Goal: Task Accomplishment & Management: Manage account settings

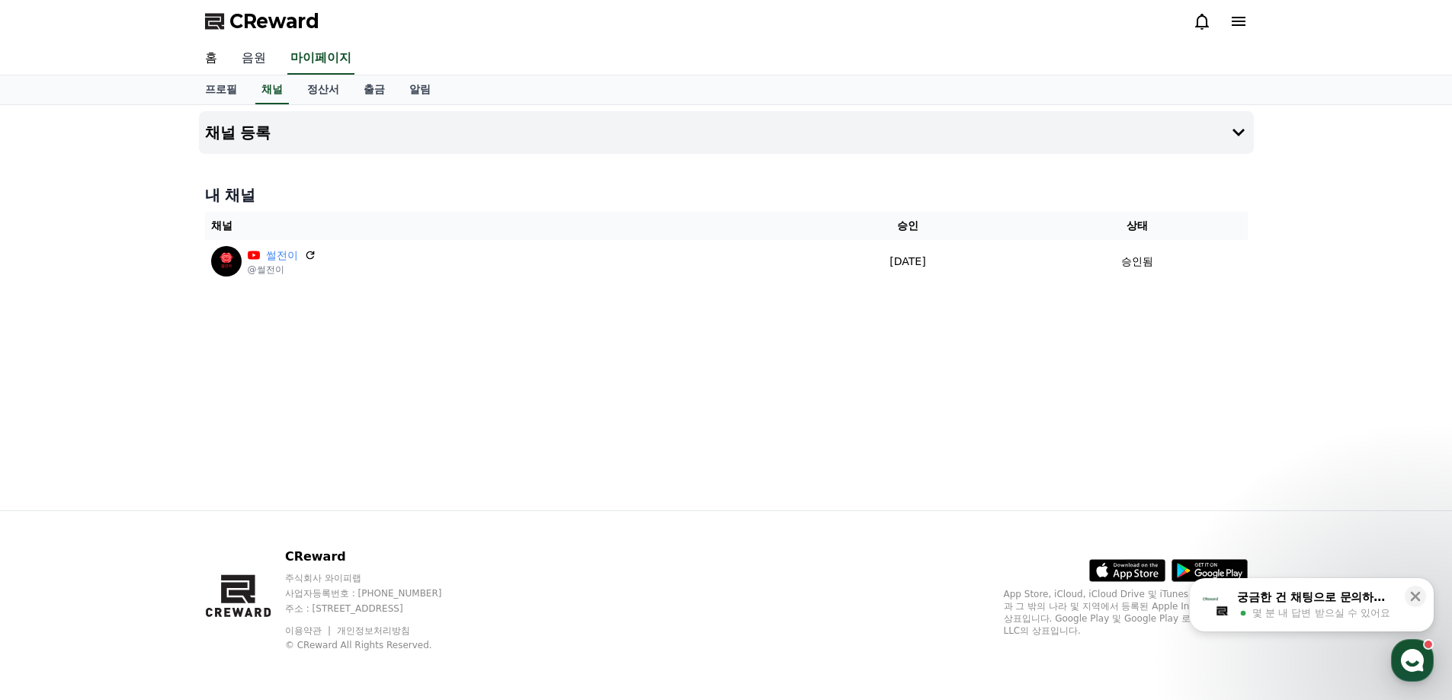
click at [253, 59] on link "음원" at bounding box center [253, 59] width 49 height 32
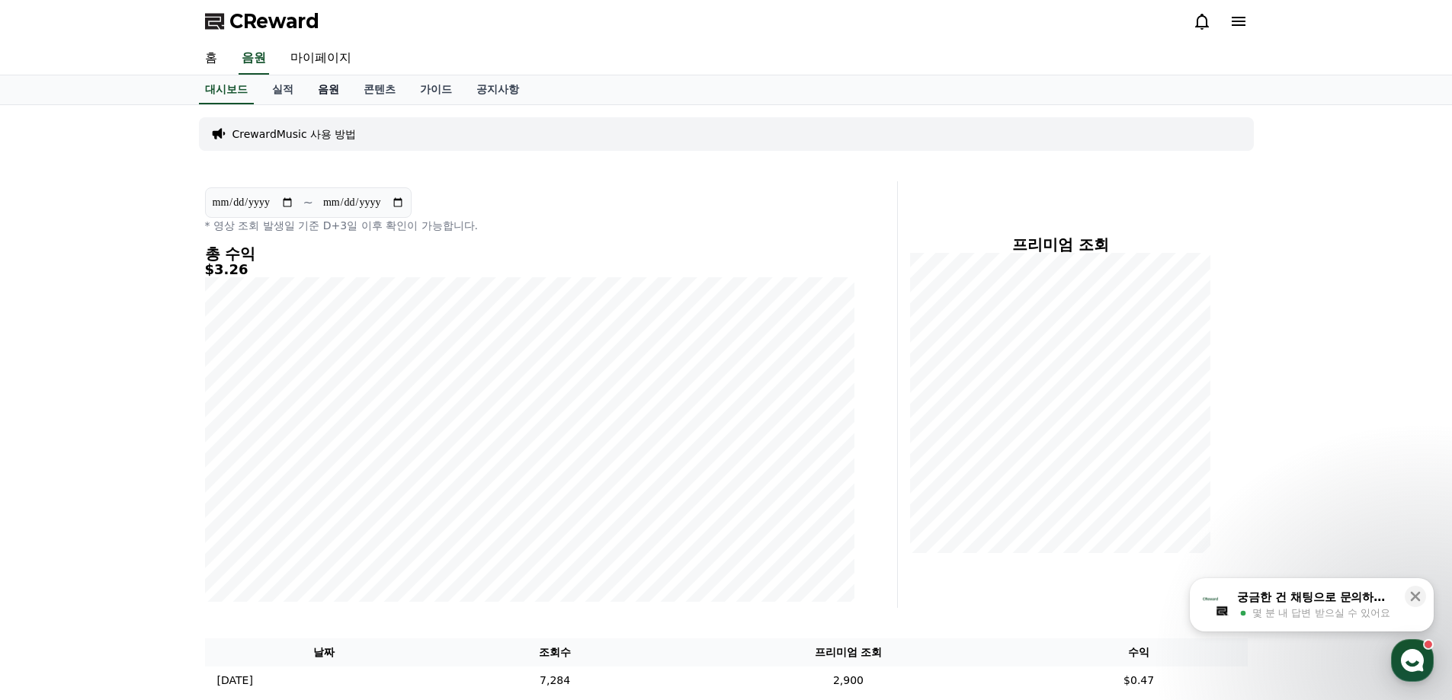
click at [319, 88] on link "음원" at bounding box center [329, 89] width 46 height 29
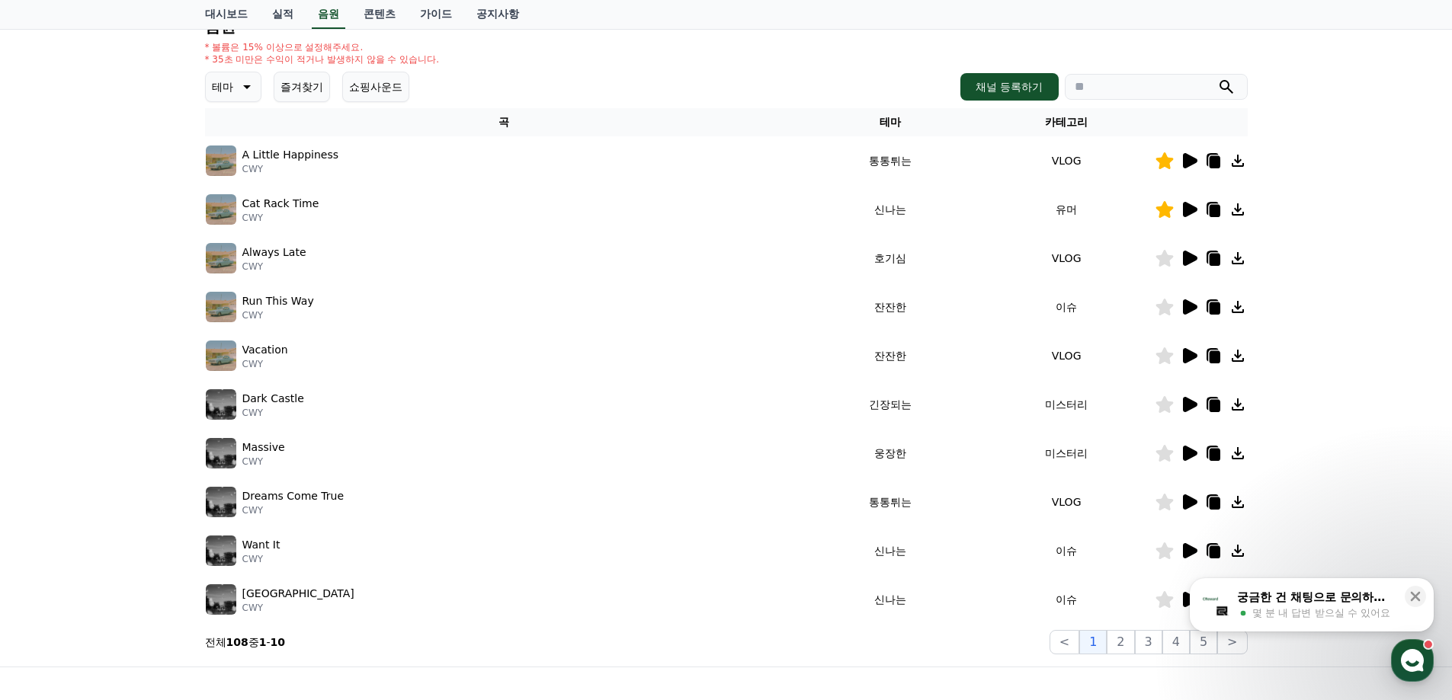
scroll to position [331, 0]
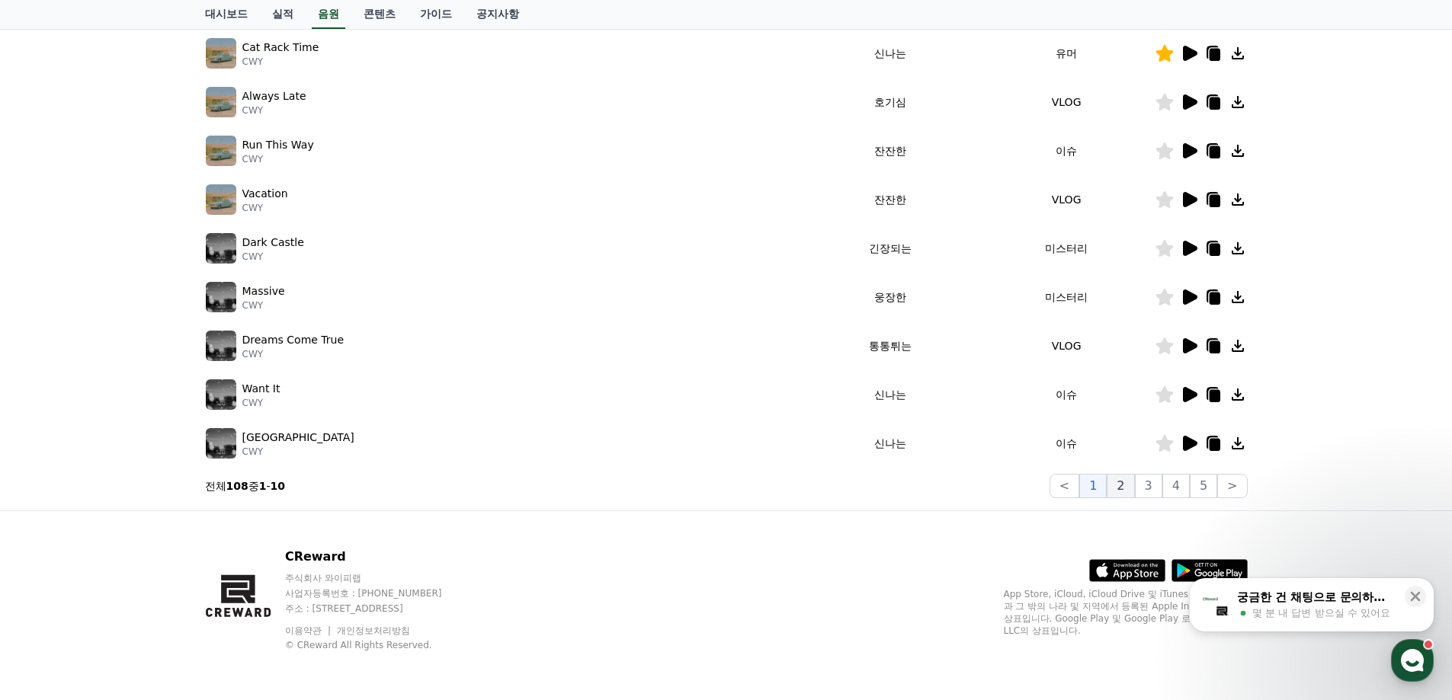
click at [1125, 489] on button "2" at bounding box center [1119, 486] width 27 height 24
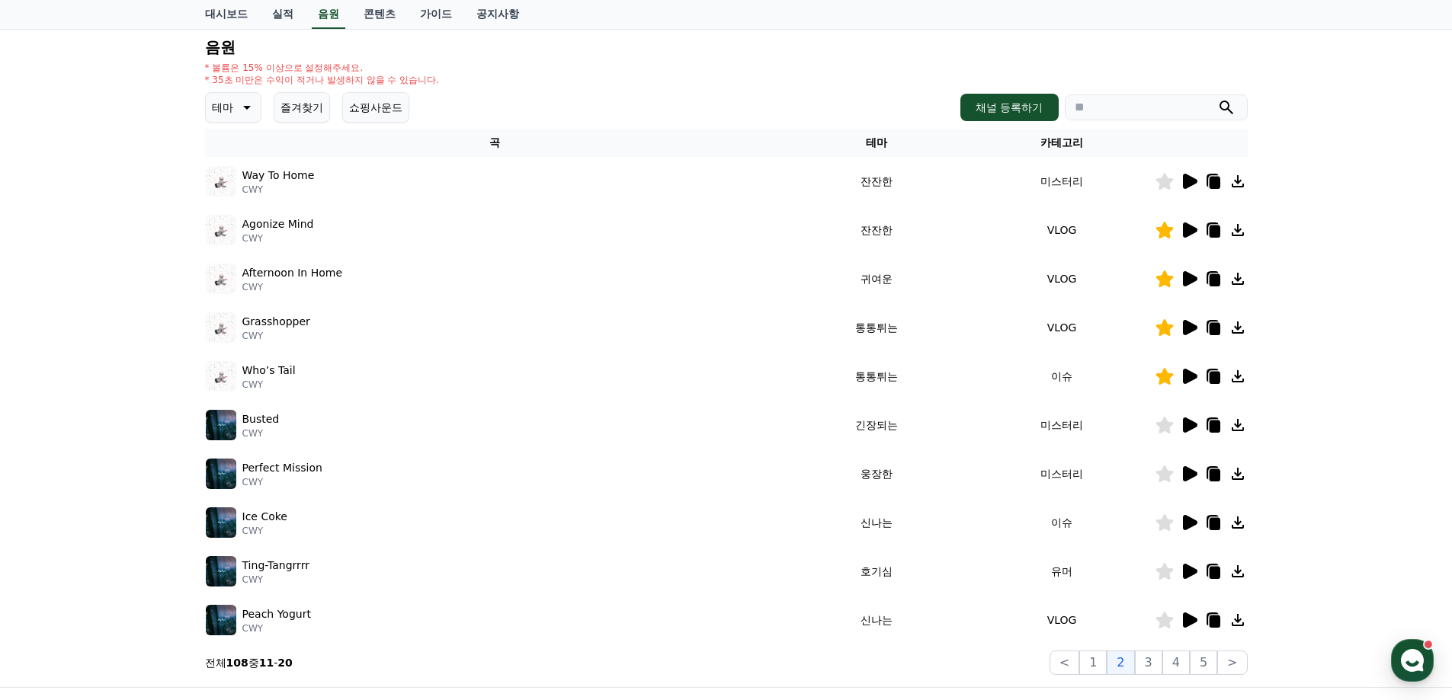
scroll to position [179, 0]
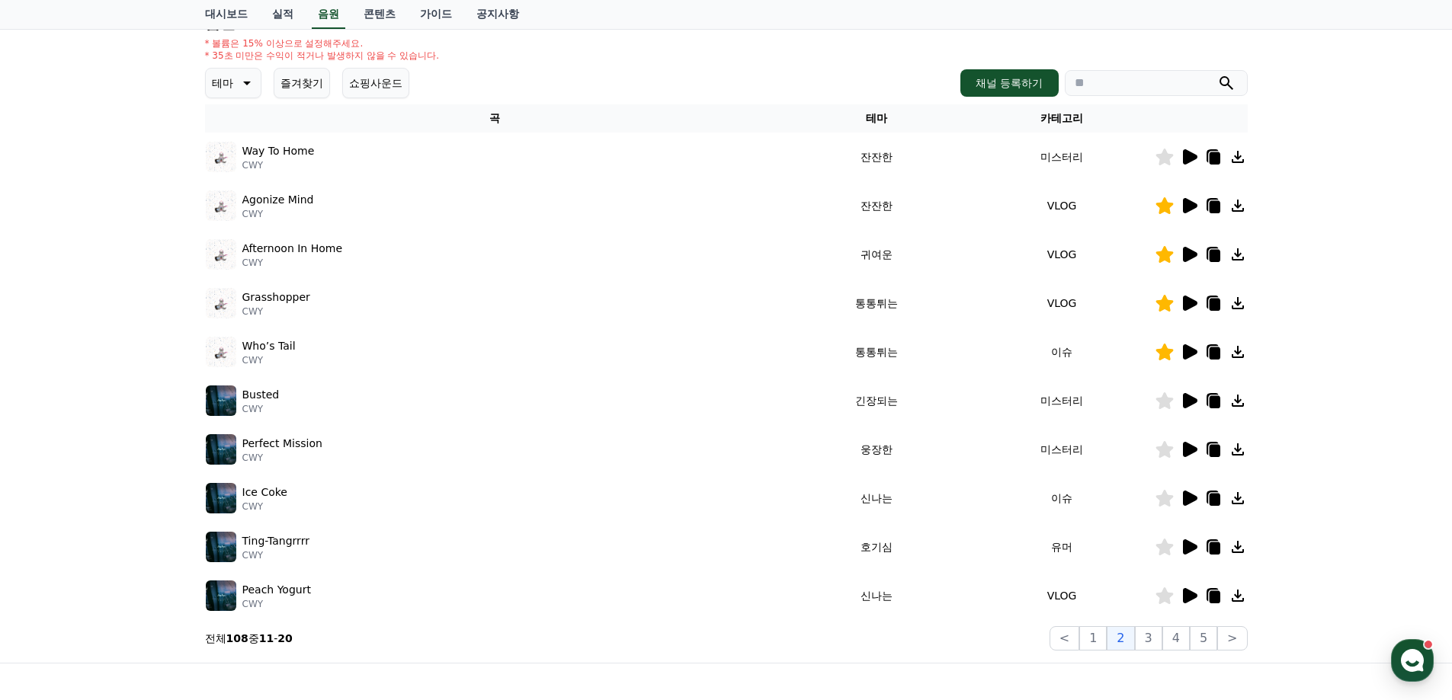
click at [1189, 496] on icon at bounding box center [1190, 498] width 14 height 15
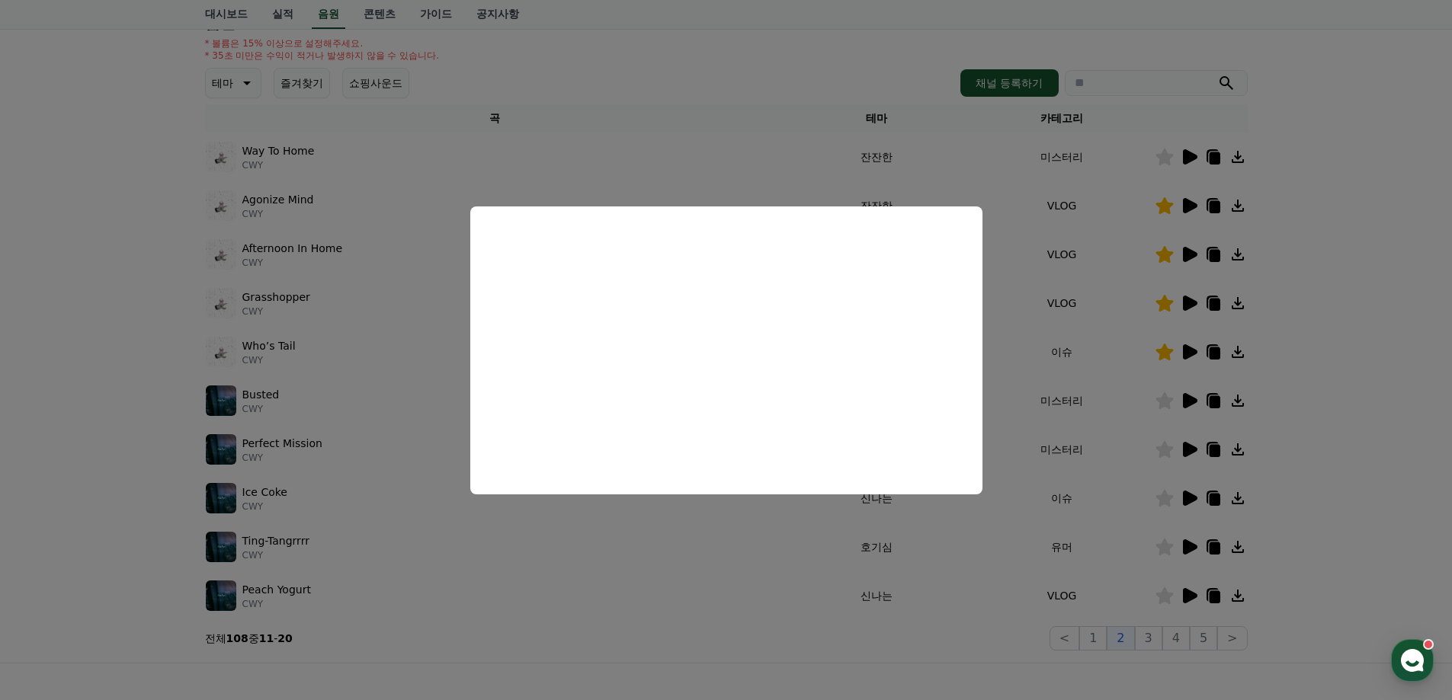
click at [1346, 415] on button "close modal" at bounding box center [726, 350] width 1452 height 700
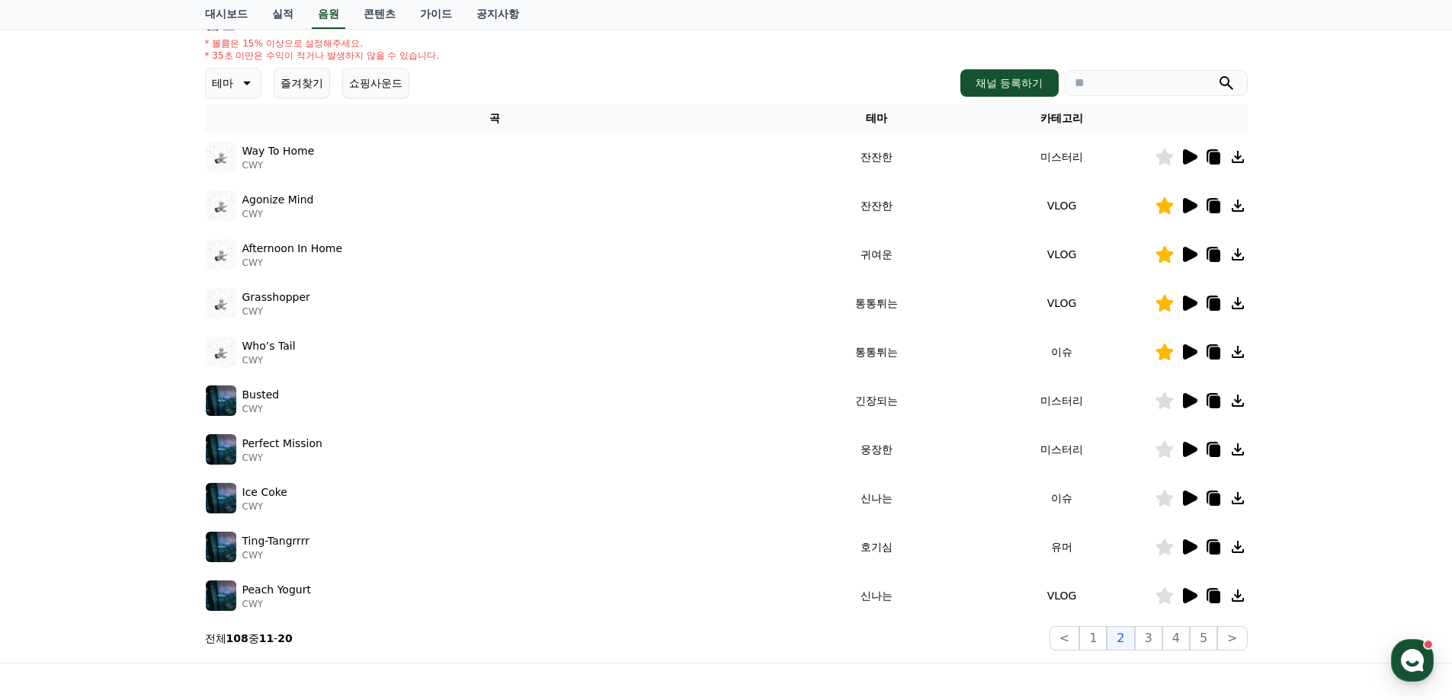
click at [1186, 545] on icon at bounding box center [1190, 546] width 14 height 15
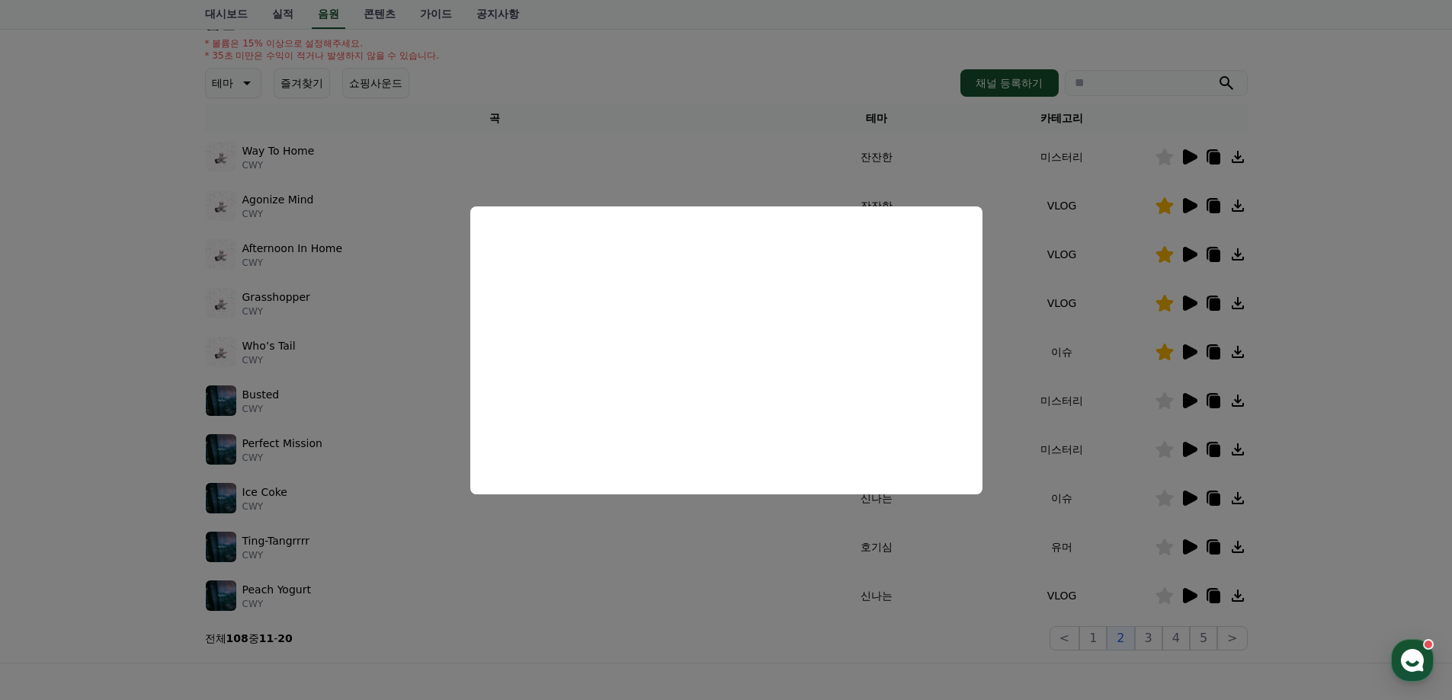
click at [1323, 459] on button "close modal" at bounding box center [726, 350] width 1452 height 700
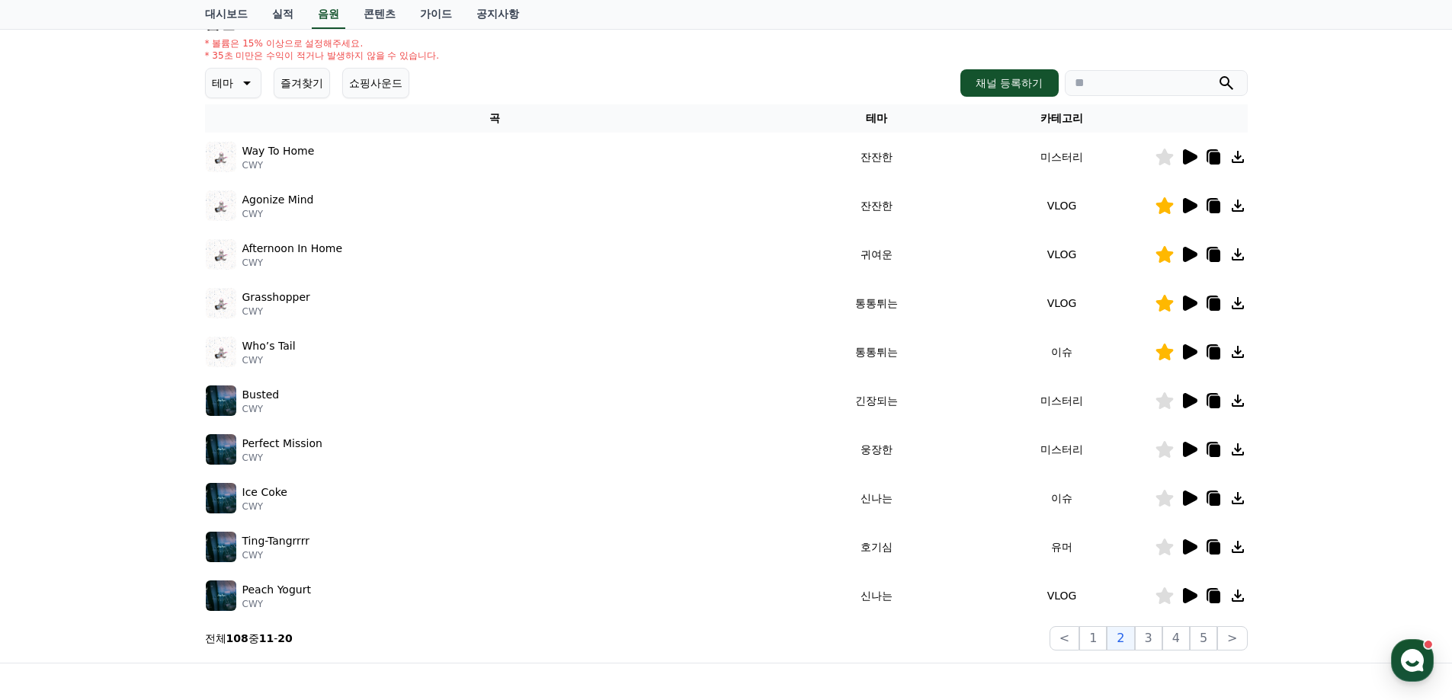
click at [1167, 551] on icon at bounding box center [1164, 547] width 18 height 17
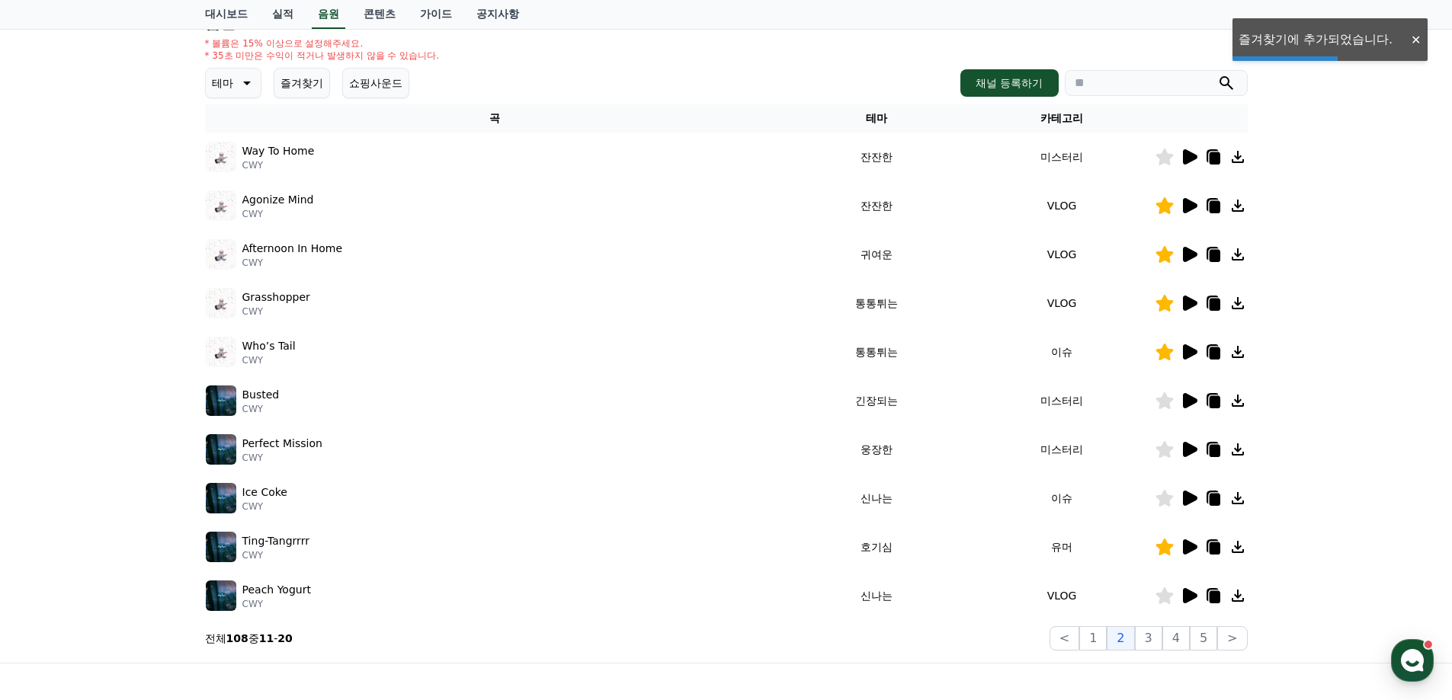
click at [1186, 595] on icon at bounding box center [1190, 595] width 14 height 15
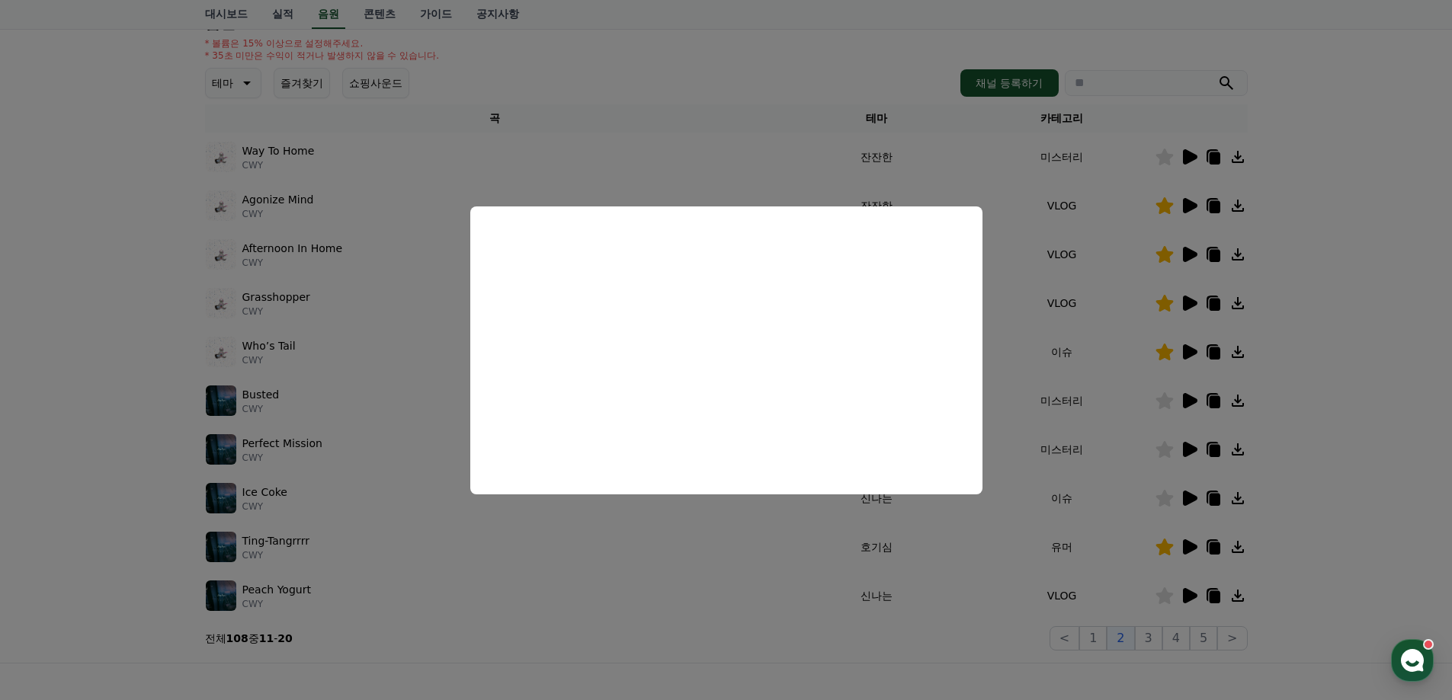
click at [1329, 517] on button "close modal" at bounding box center [726, 350] width 1452 height 700
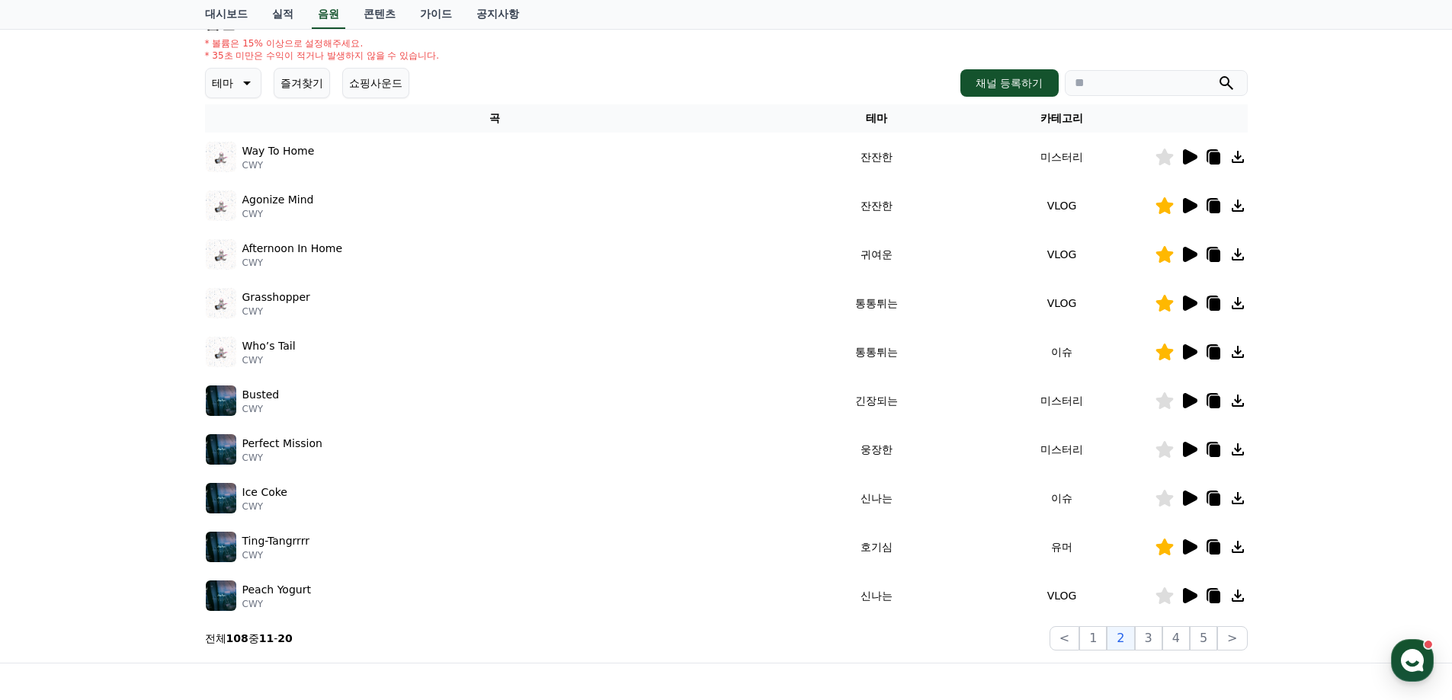
click at [1165, 599] on icon at bounding box center [1164, 595] width 18 height 17
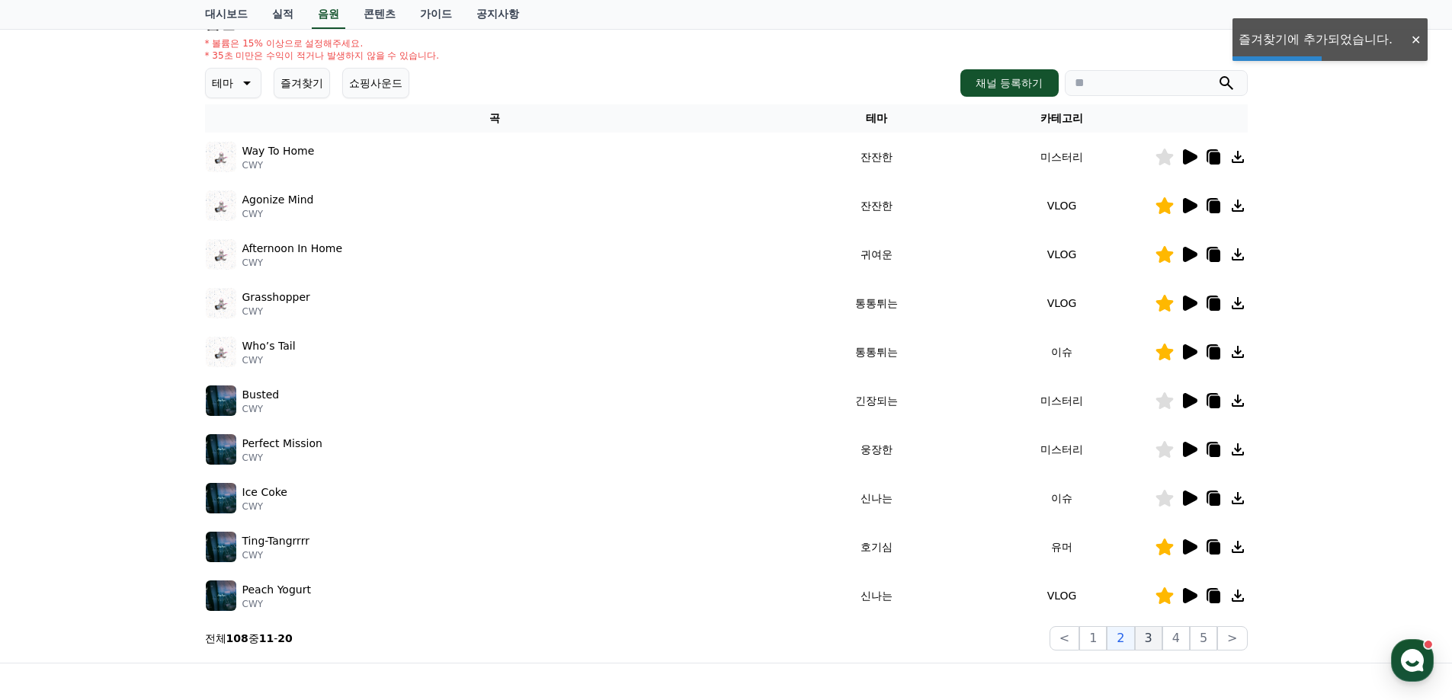
click at [1149, 640] on button "3" at bounding box center [1148, 638] width 27 height 24
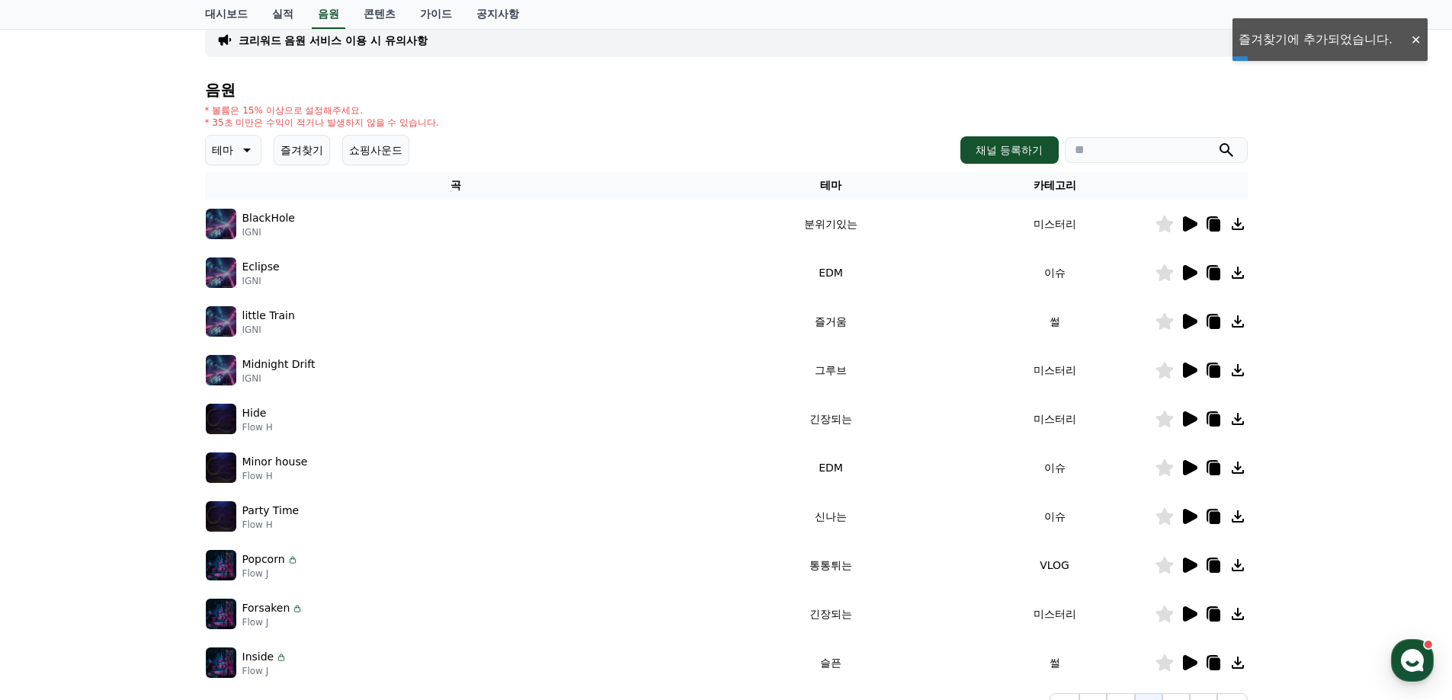
scroll to position [27, 0]
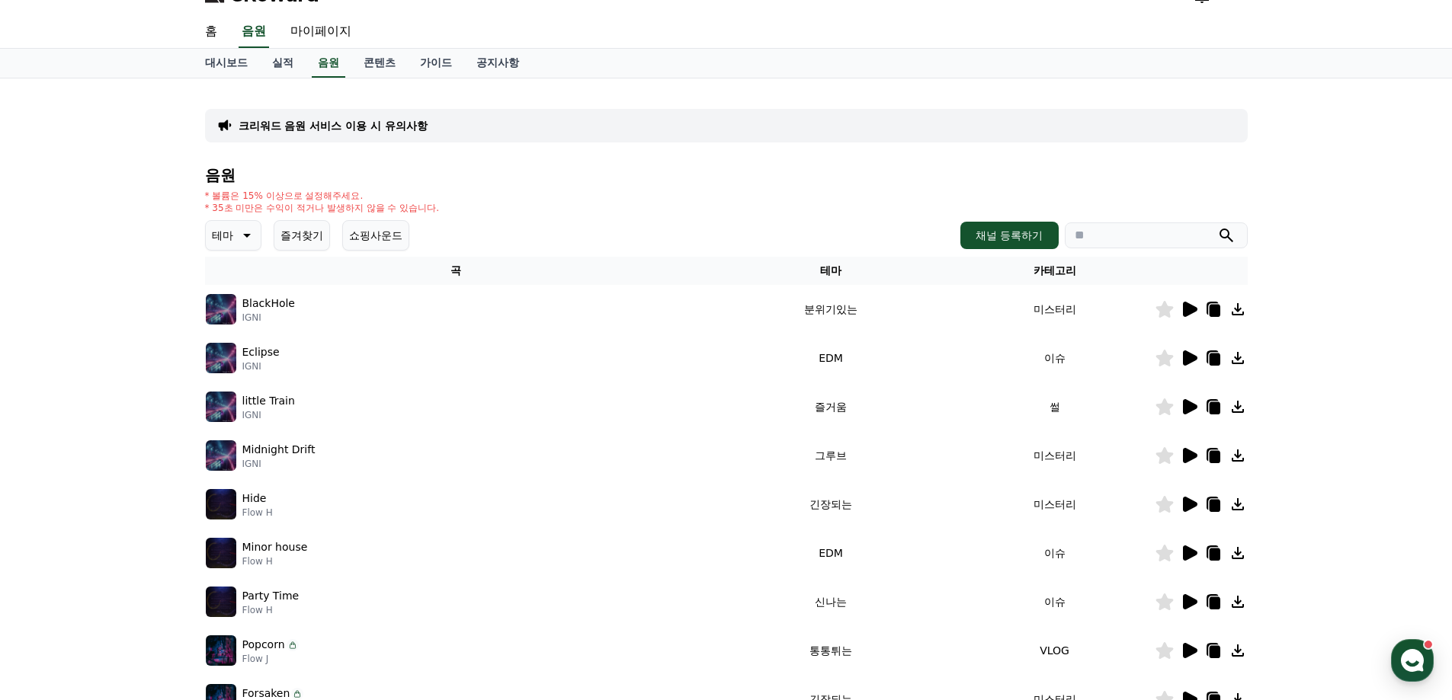
click at [1186, 309] on icon at bounding box center [1190, 309] width 14 height 15
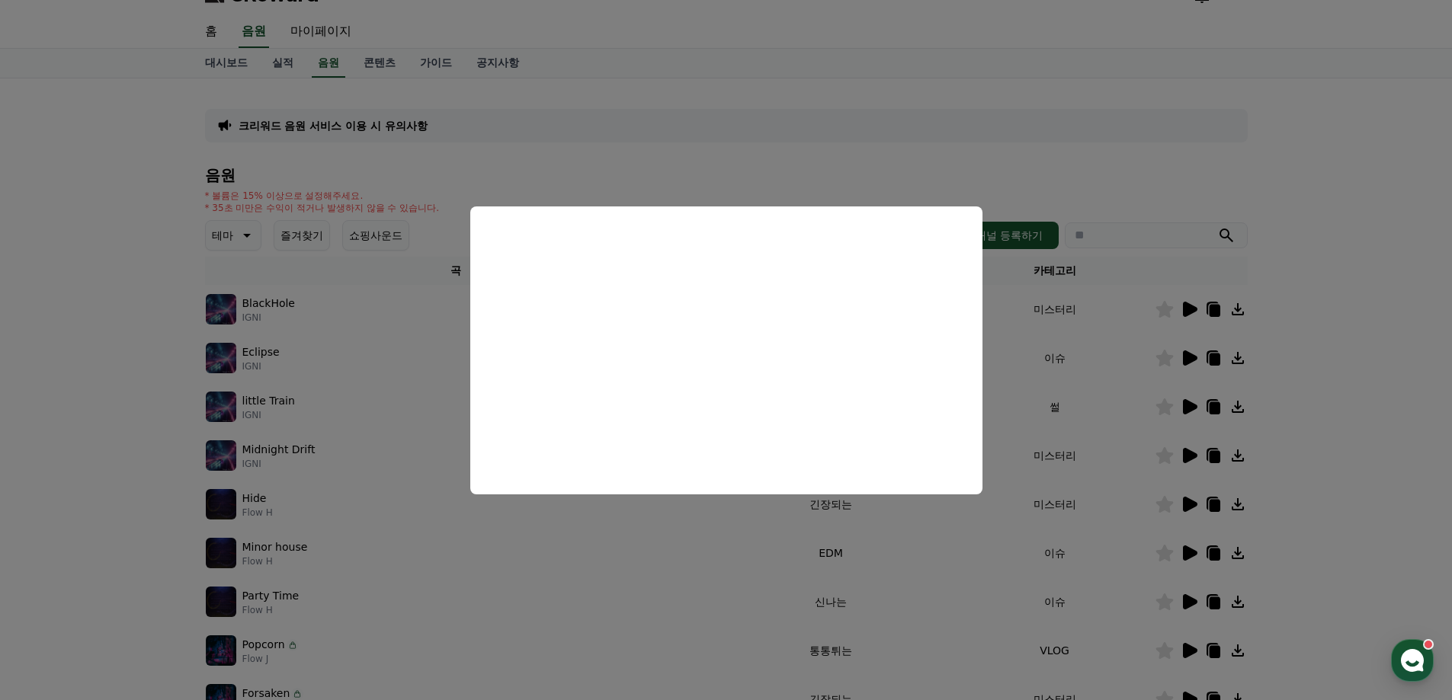
click at [1332, 388] on button "close modal" at bounding box center [726, 350] width 1452 height 700
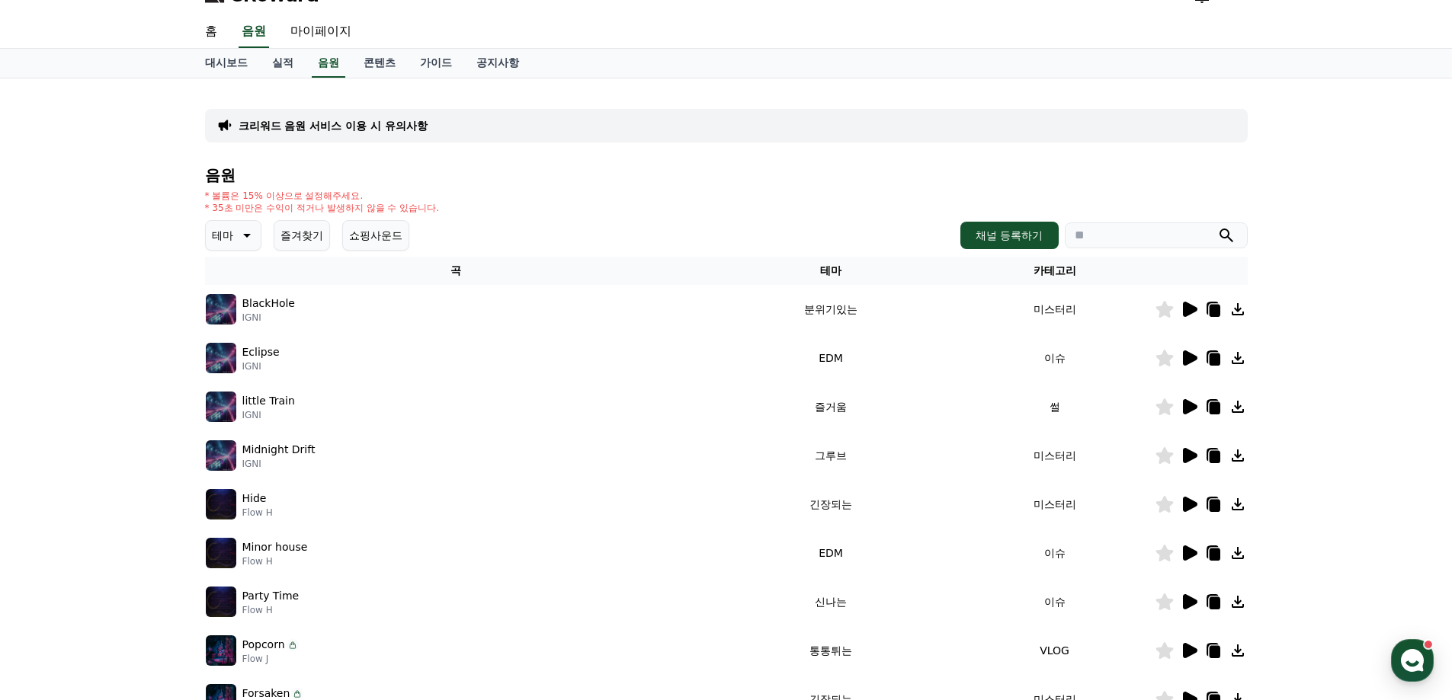
click at [1188, 356] on icon at bounding box center [1190, 358] width 14 height 15
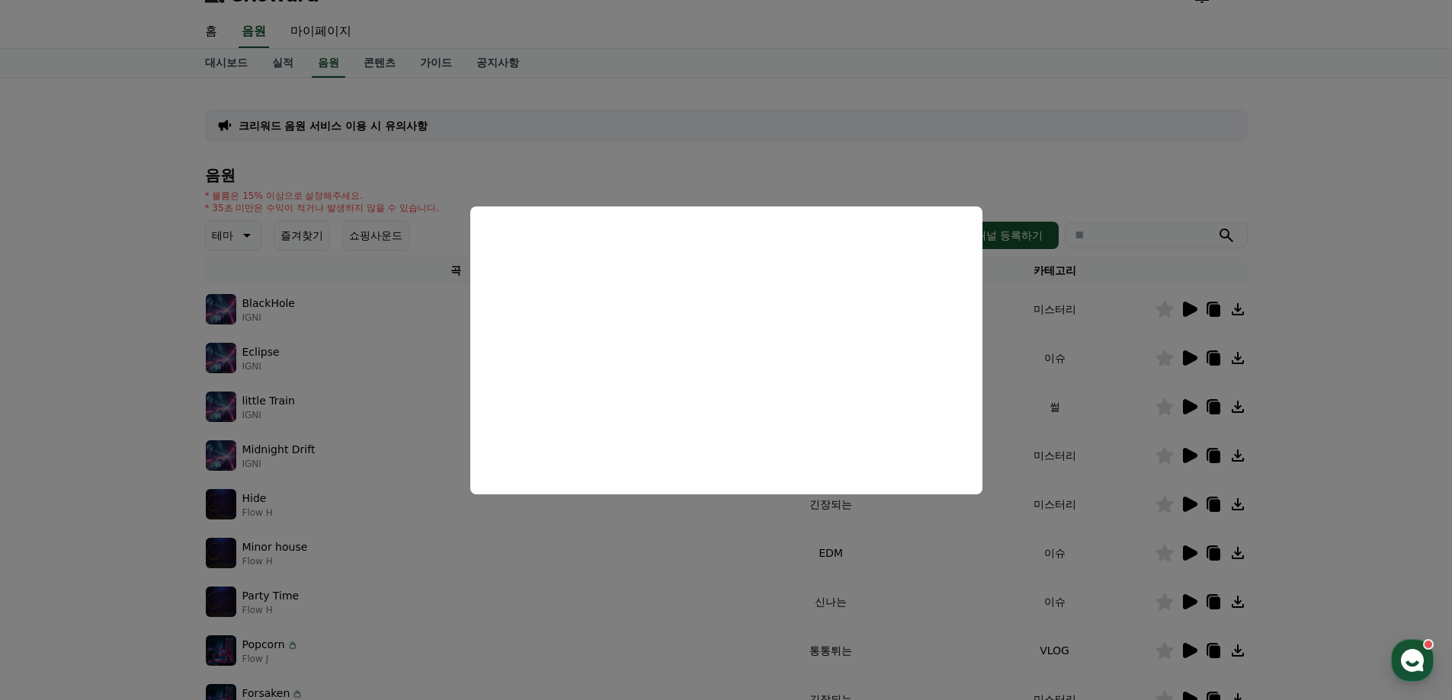
click at [1349, 424] on button "close modal" at bounding box center [726, 350] width 1452 height 700
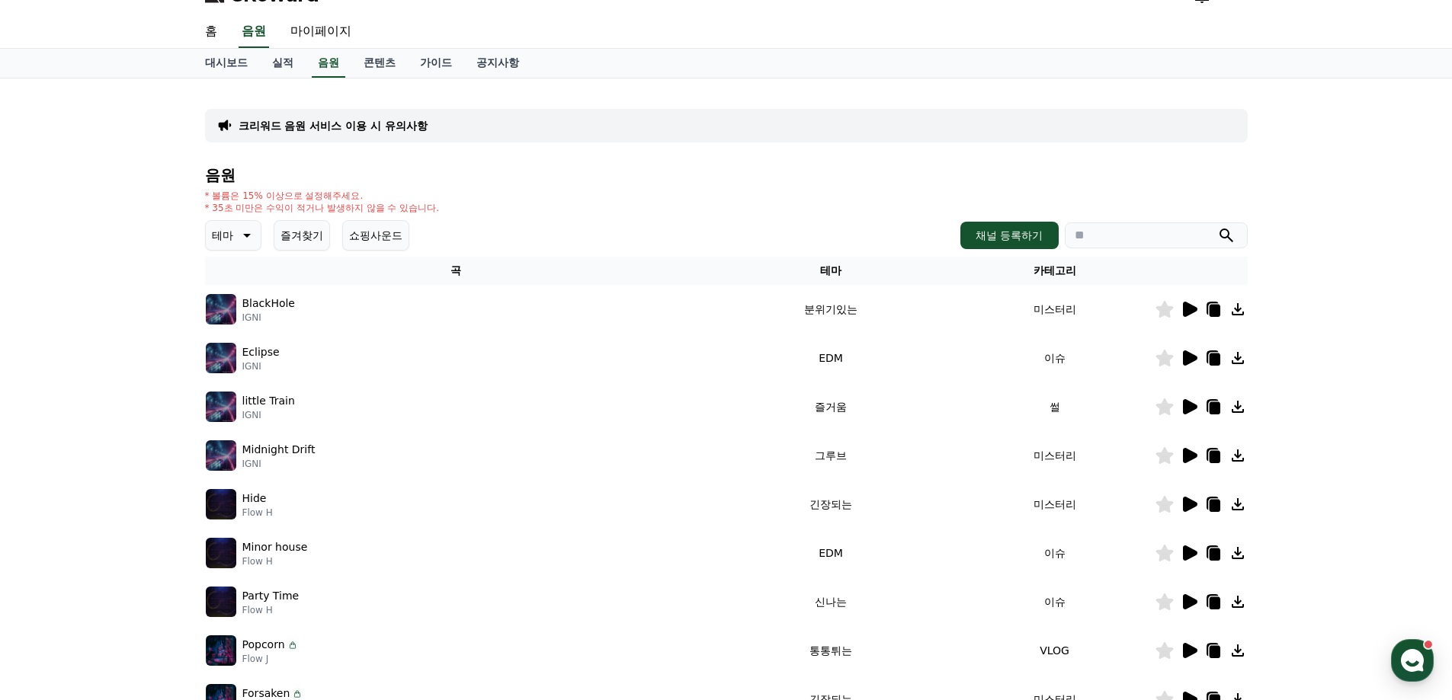
click at [1192, 405] on icon at bounding box center [1190, 406] width 14 height 15
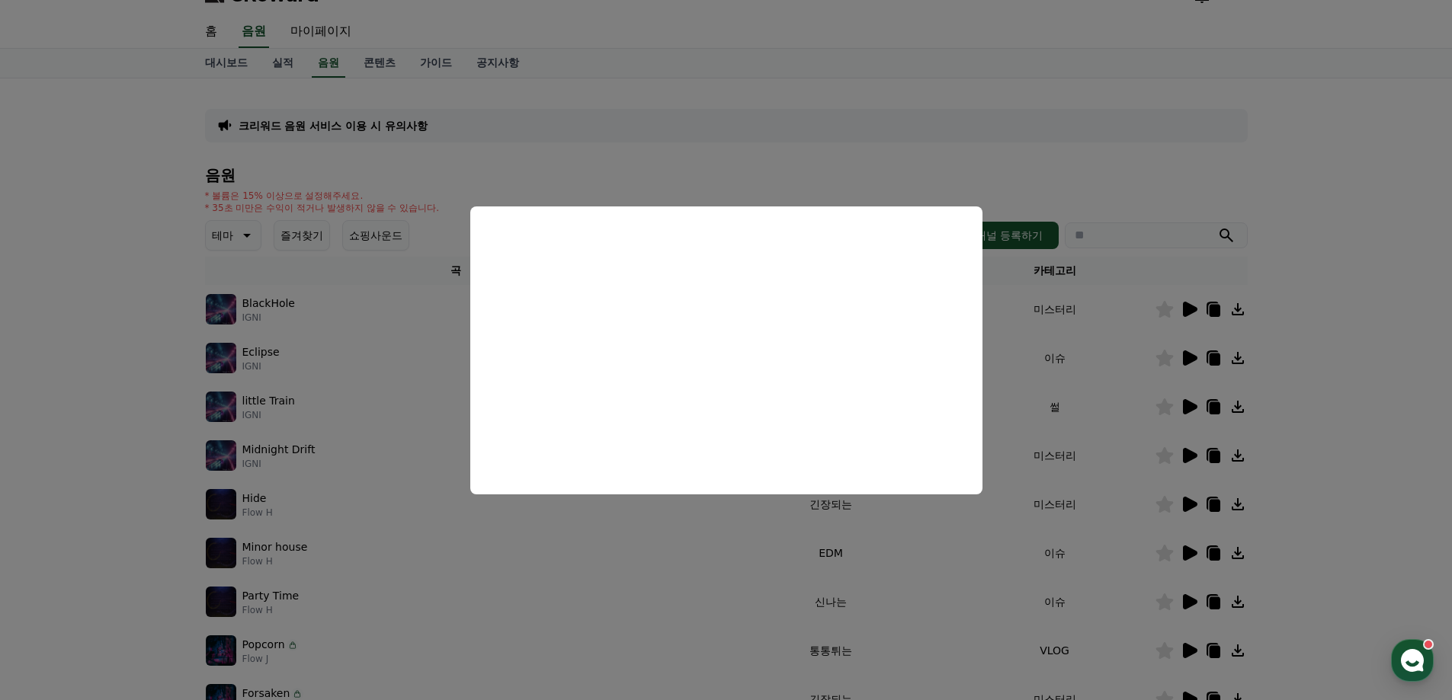
click at [1314, 430] on button "close modal" at bounding box center [726, 350] width 1452 height 700
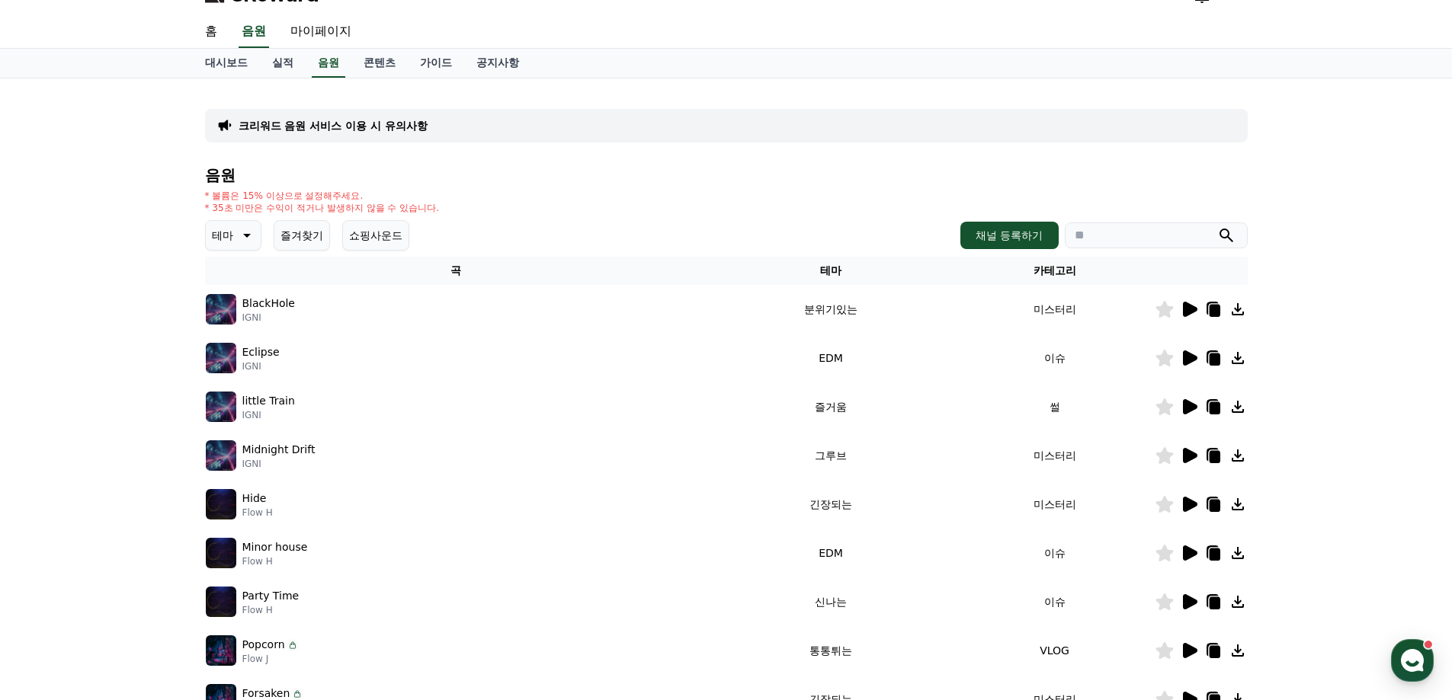
click at [1167, 408] on icon at bounding box center [1164, 407] width 18 height 17
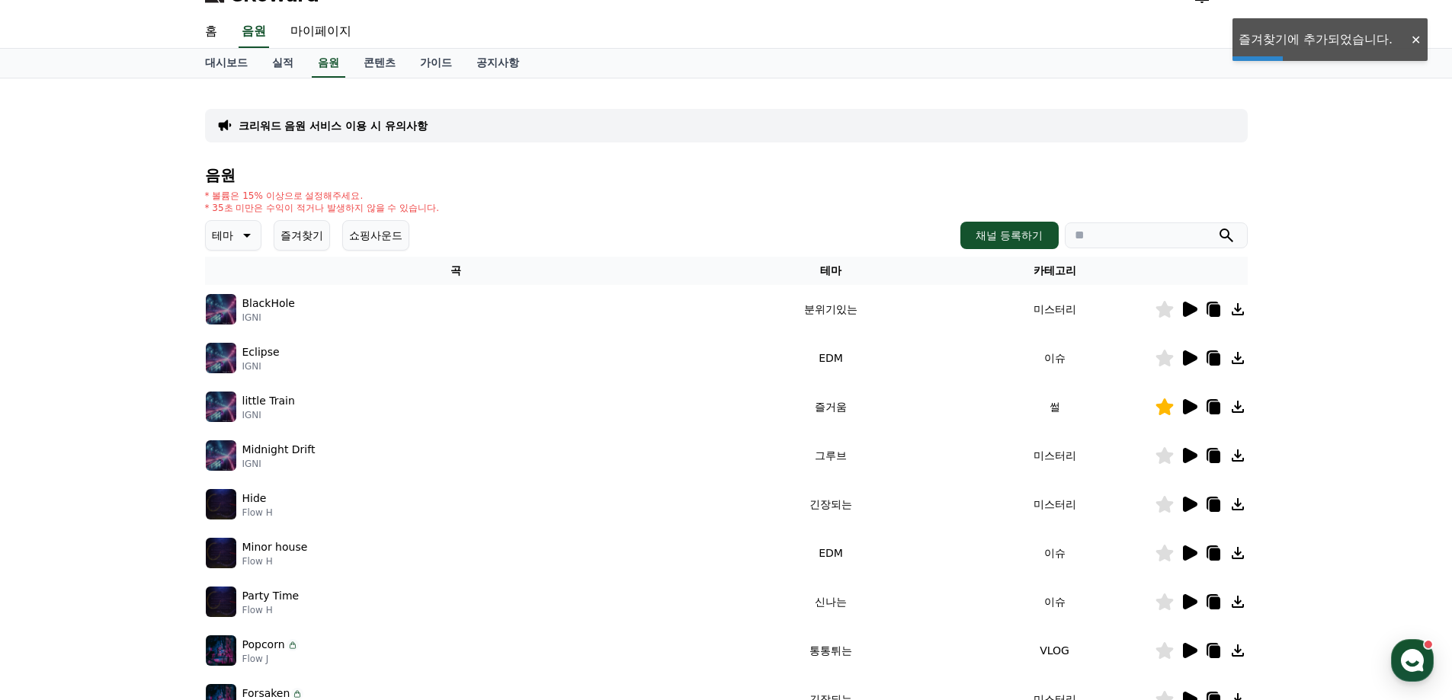
click at [1182, 553] on icon at bounding box center [1189, 553] width 18 height 18
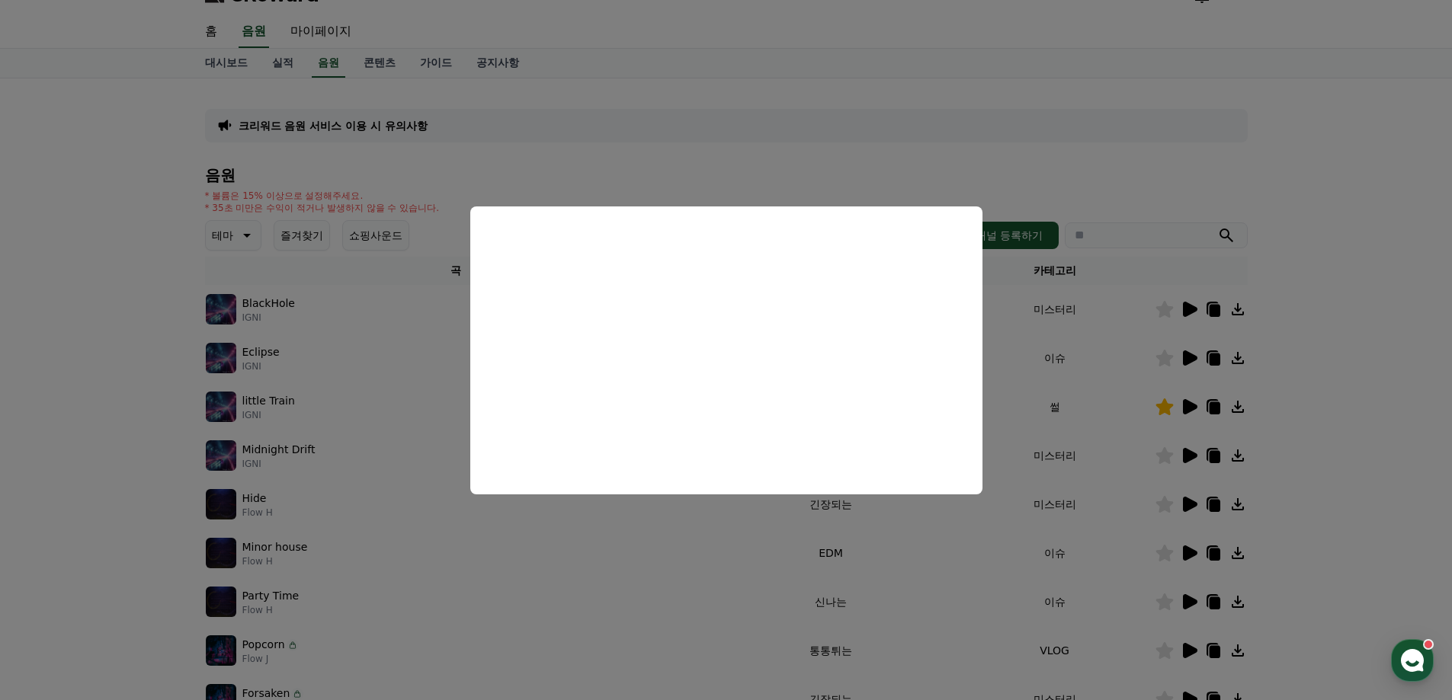
click at [1327, 456] on button "close modal" at bounding box center [726, 350] width 1452 height 700
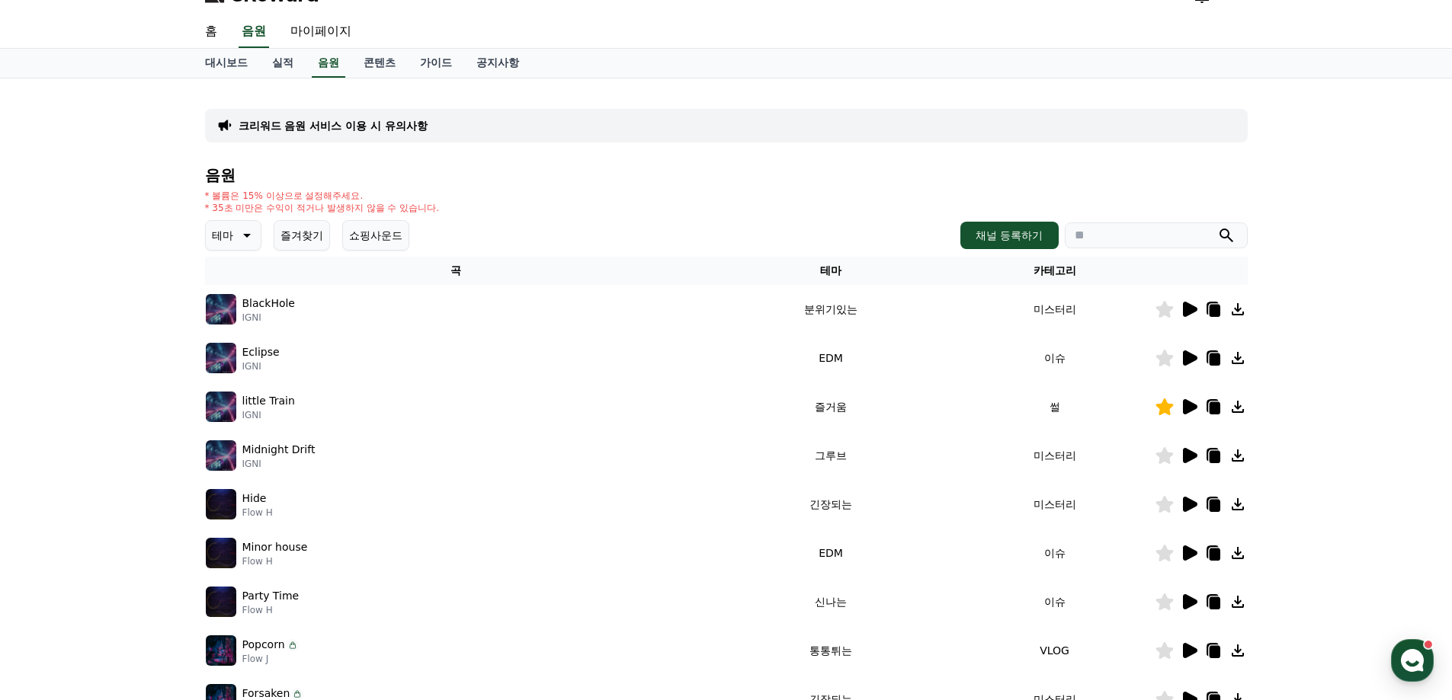
click at [1184, 607] on icon at bounding box center [1190, 601] width 14 height 15
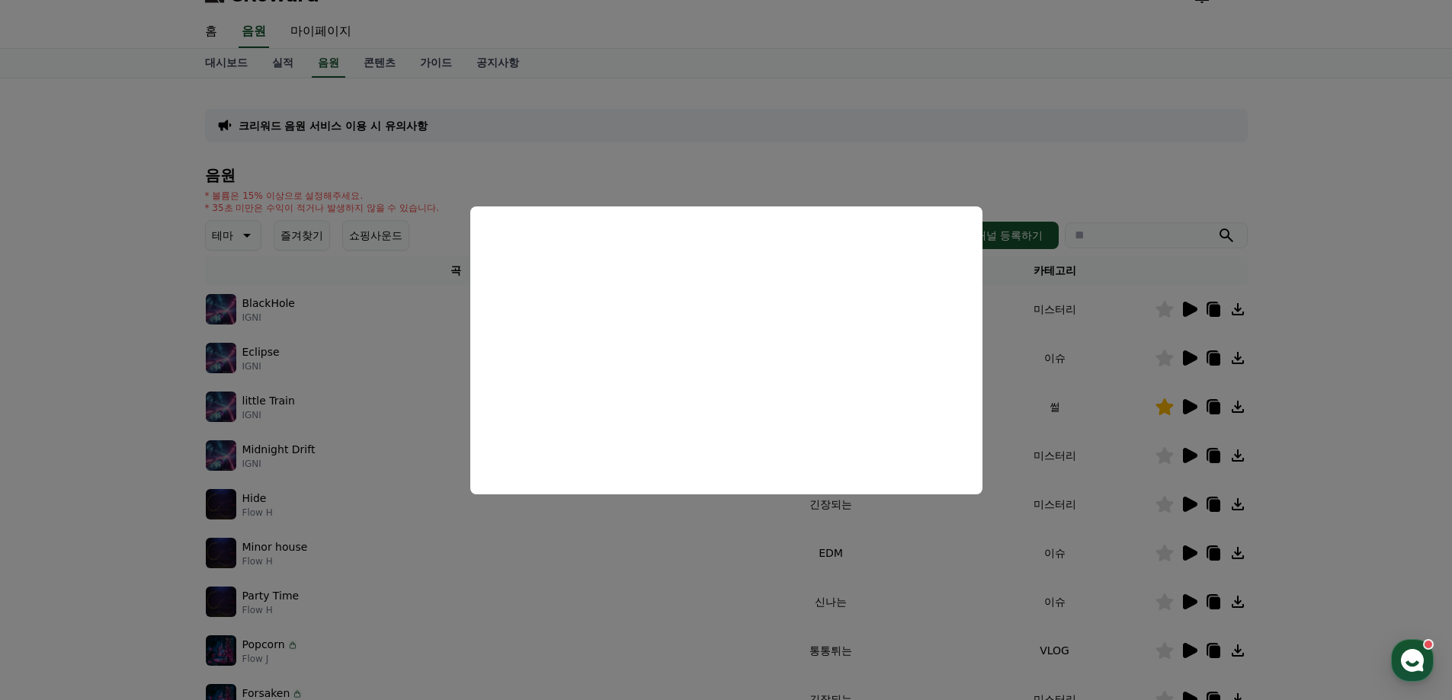
click at [1349, 471] on button "close modal" at bounding box center [726, 350] width 1452 height 700
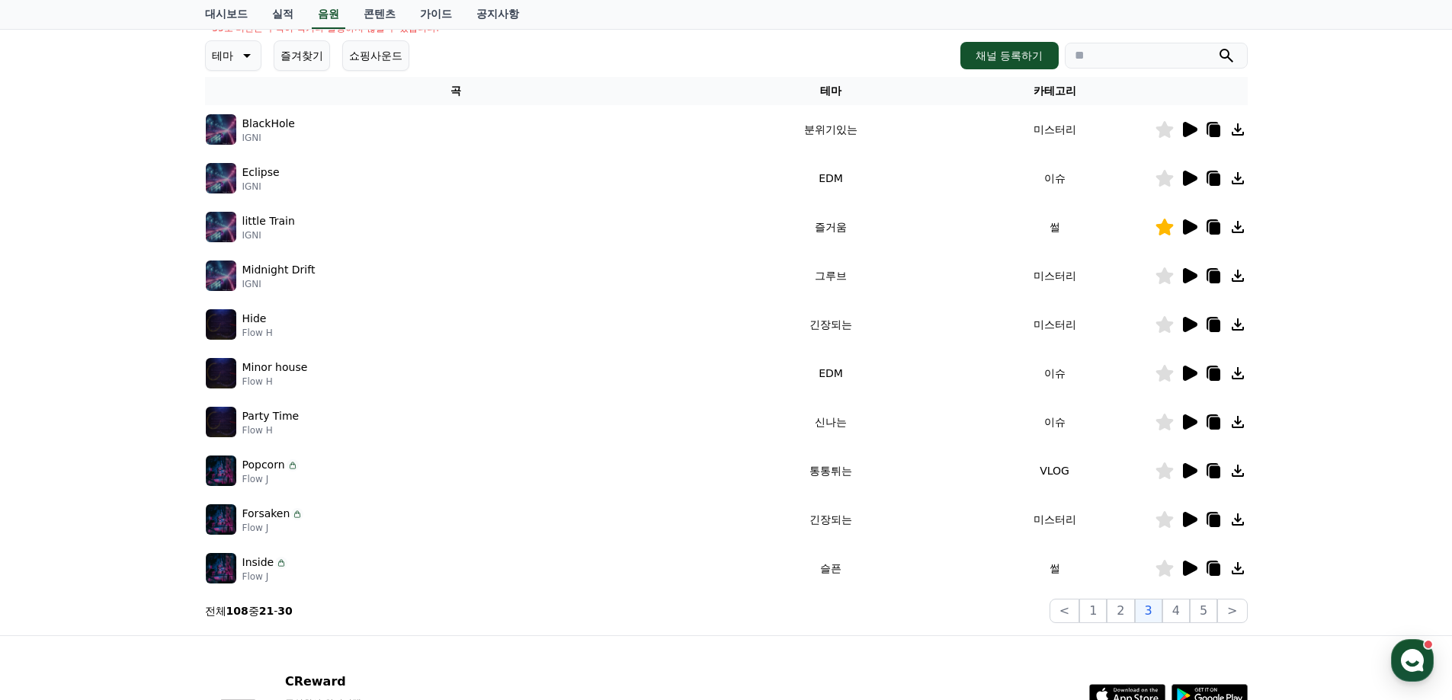
scroll to position [255, 0]
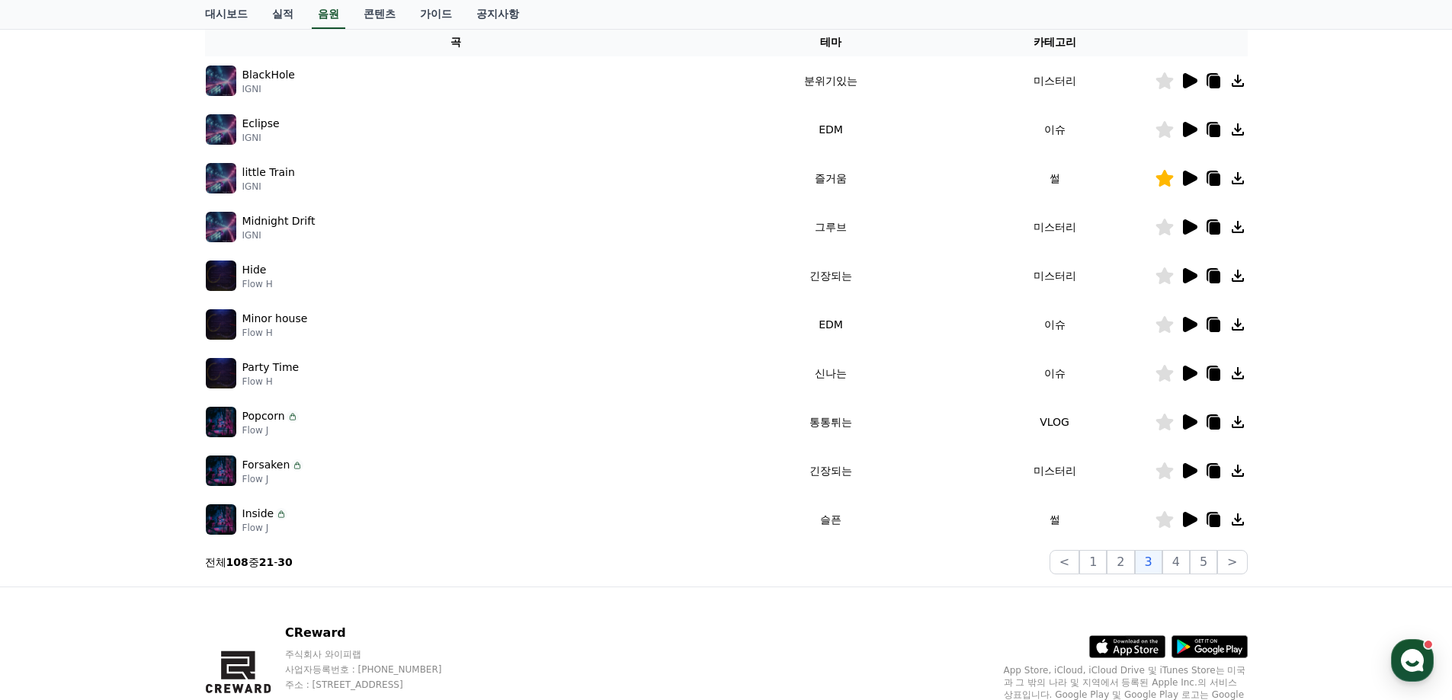
click at [1189, 422] on icon at bounding box center [1190, 422] width 14 height 15
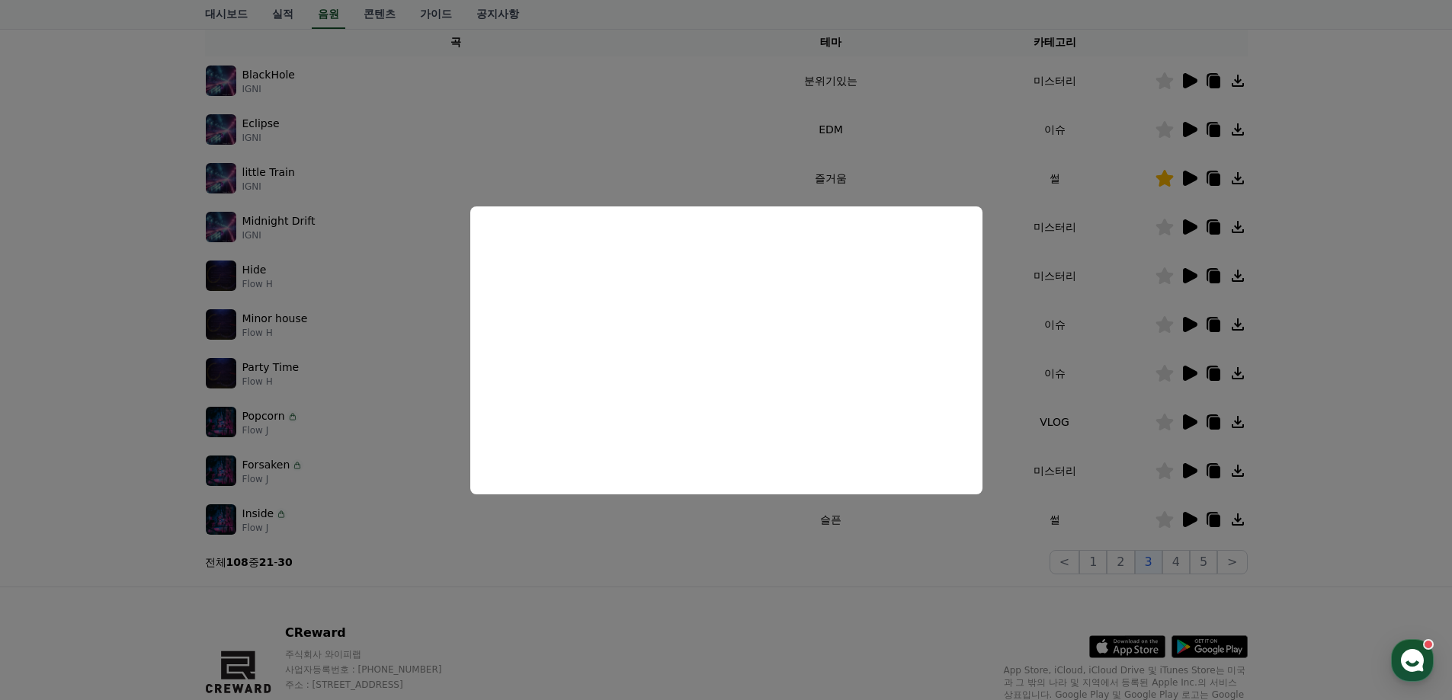
drag, startPoint x: 1426, startPoint y: 506, endPoint x: 1362, endPoint y: 499, distance: 63.6
click at [1425, 506] on button "close modal" at bounding box center [726, 350] width 1452 height 700
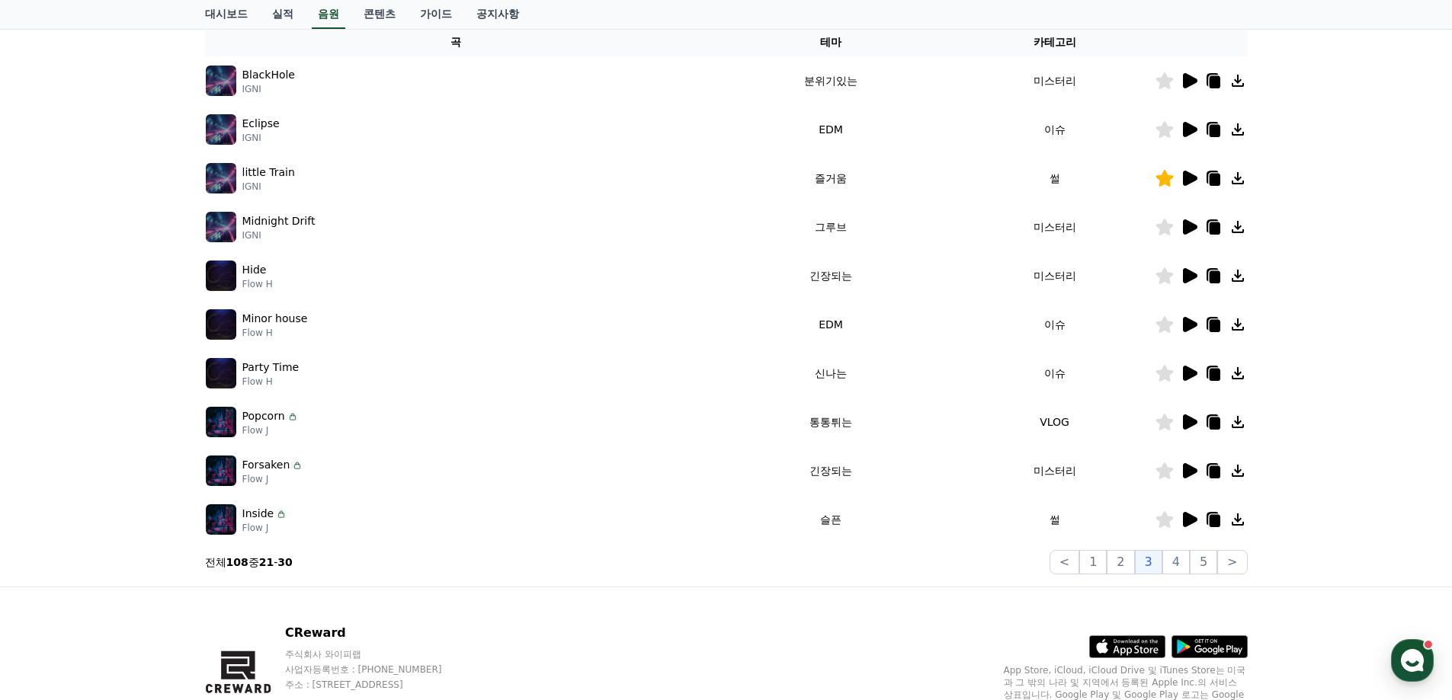
click at [1166, 421] on icon at bounding box center [1164, 422] width 18 height 17
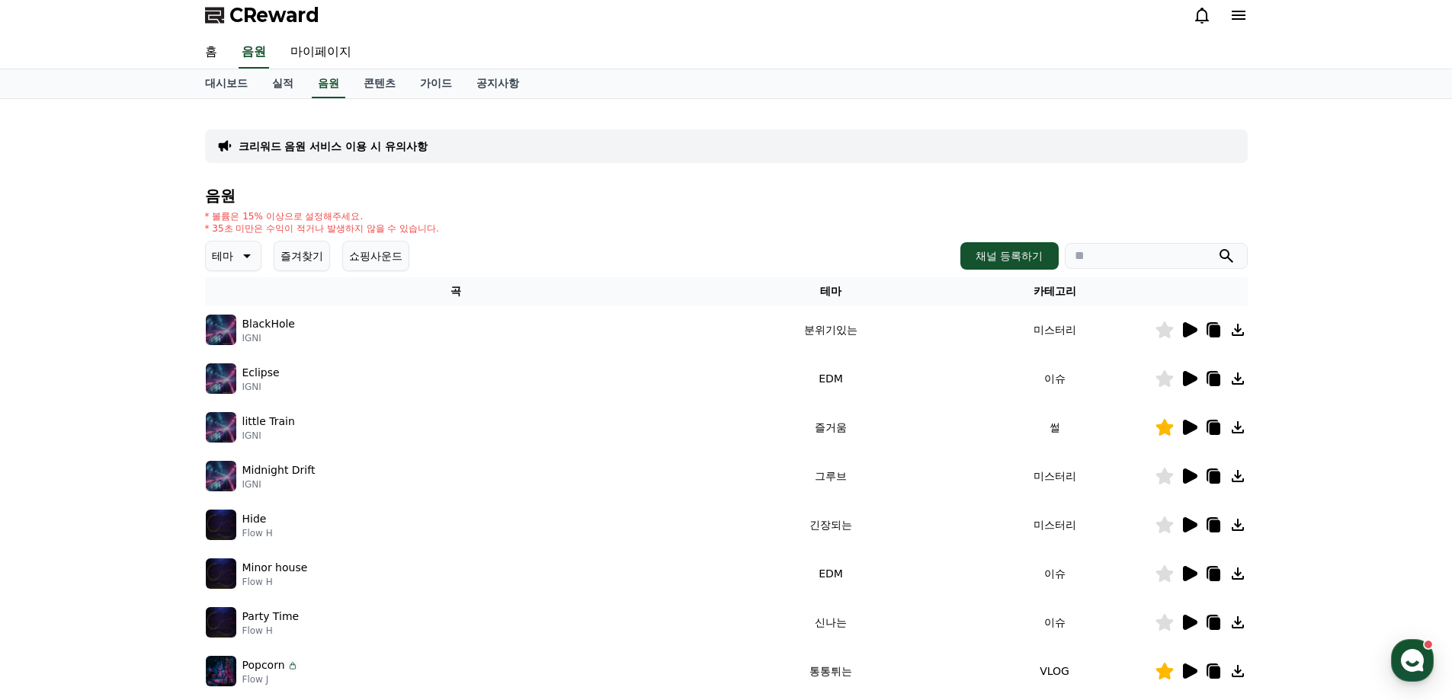
scroll to position [0, 0]
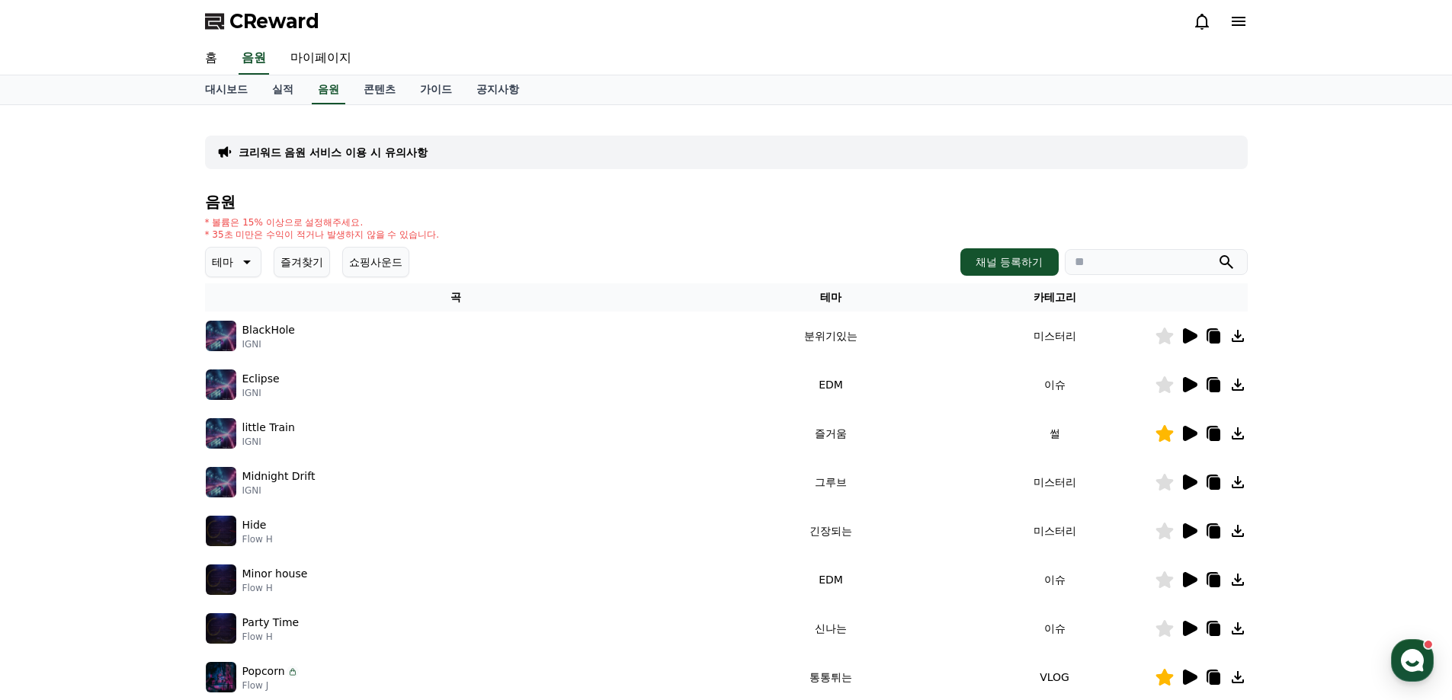
click at [306, 258] on button "즐겨찾기" at bounding box center [302, 262] width 56 height 30
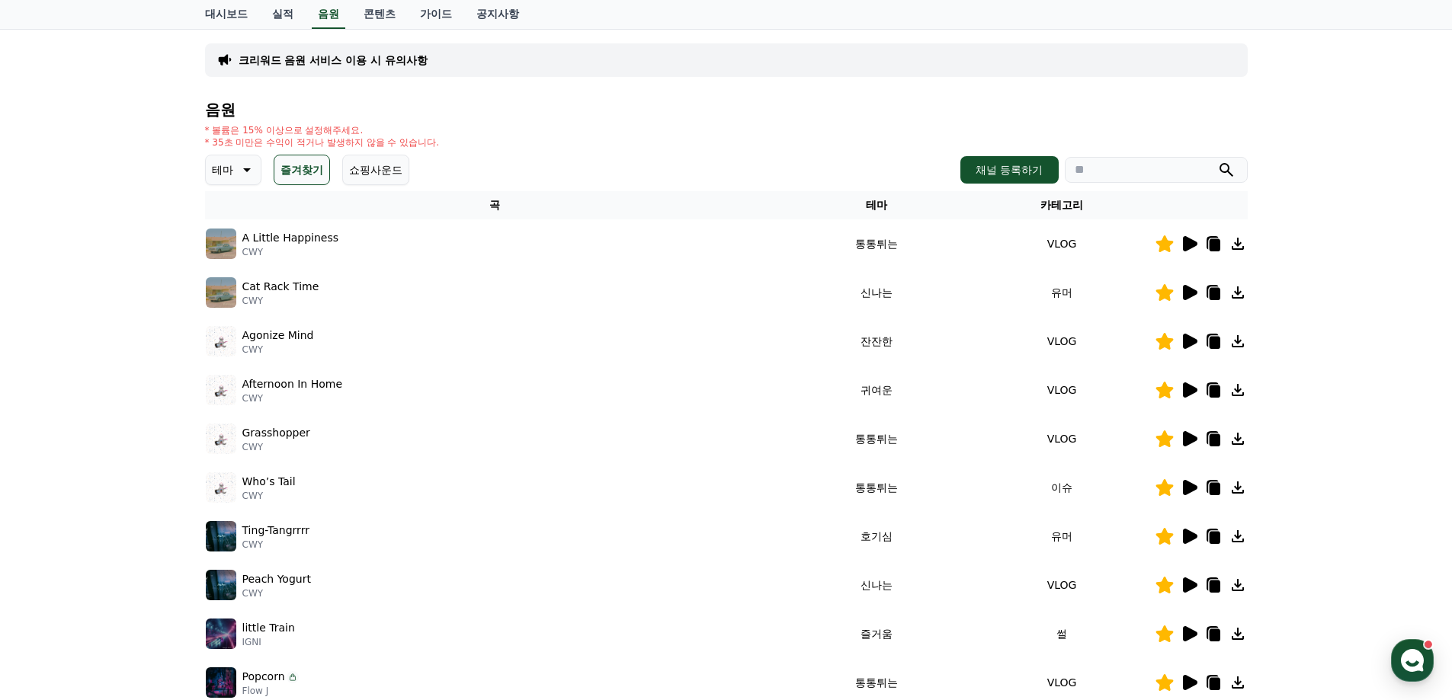
scroll to position [305, 0]
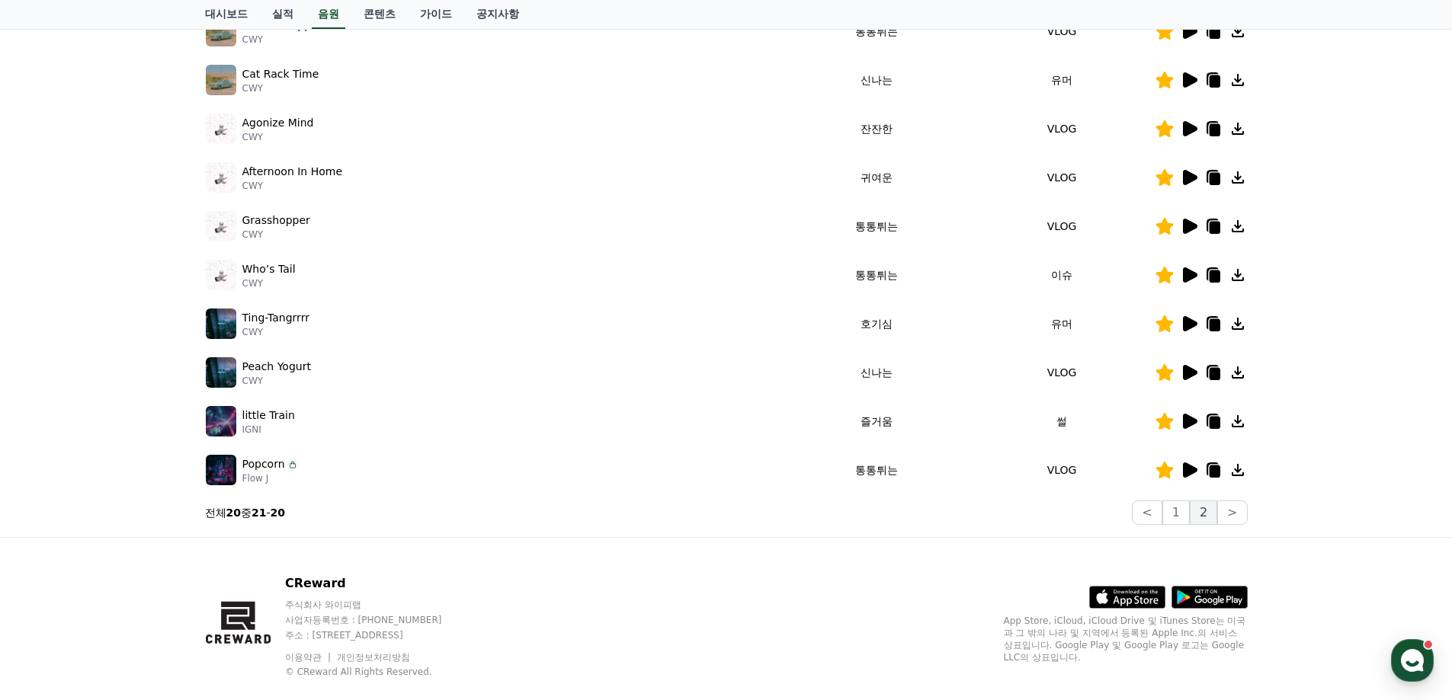
click at [1209, 512] on button "2" at bounding box center [1202, 513] width 27 height 24
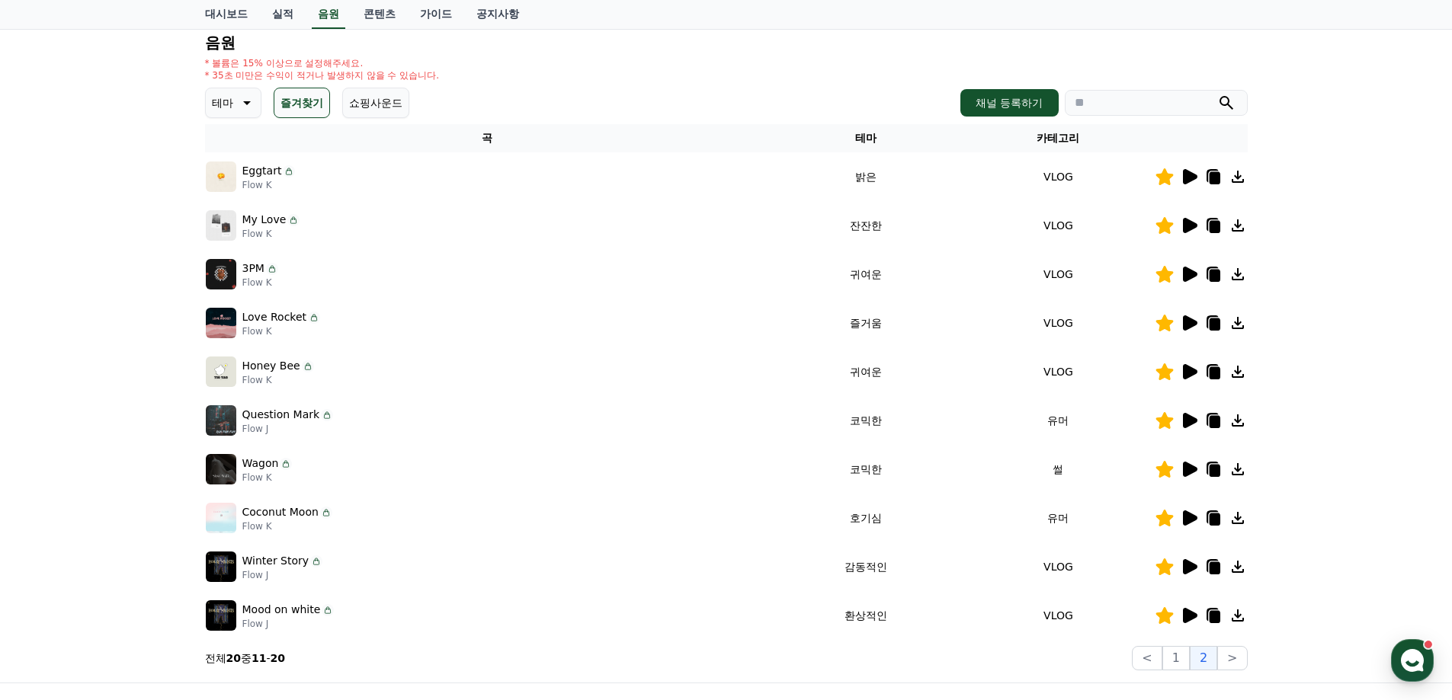
scroll to position [152, 0]
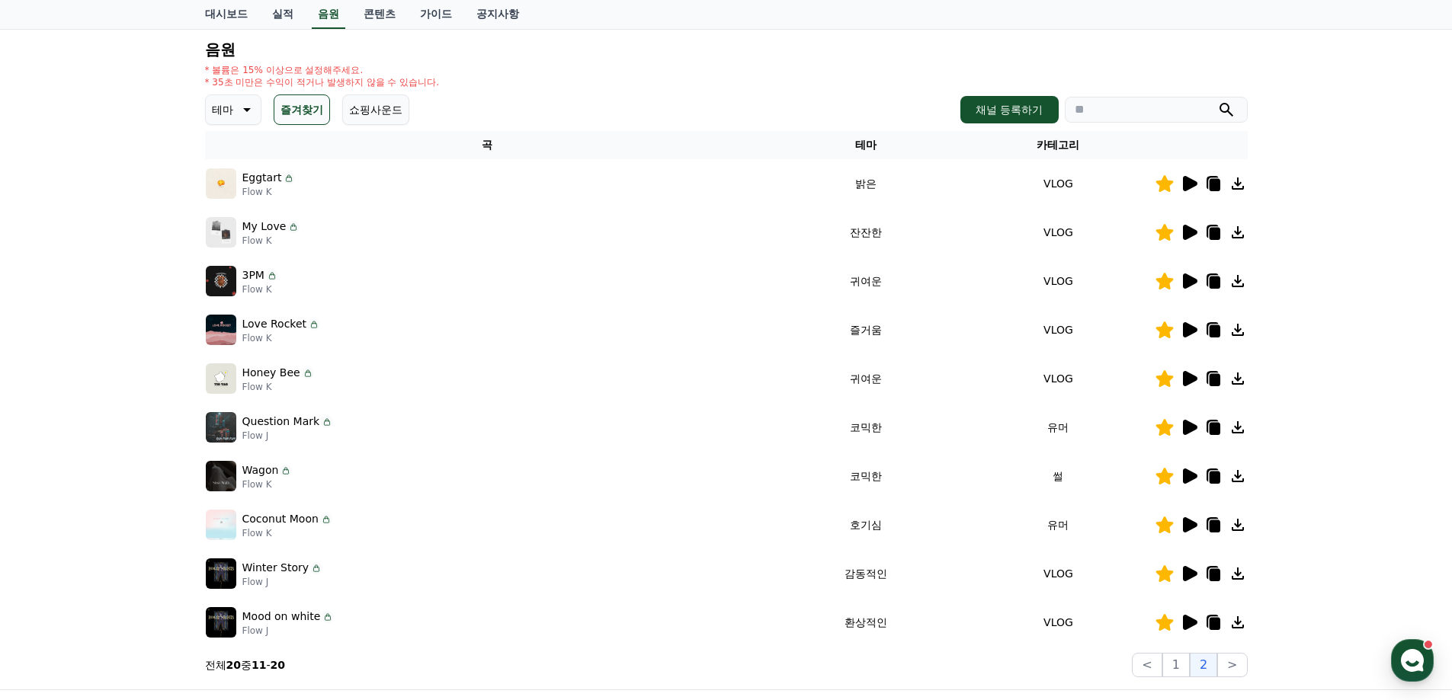
click at [1215, 285] on icon at bounding box center [1213, 283] width 11 height 12
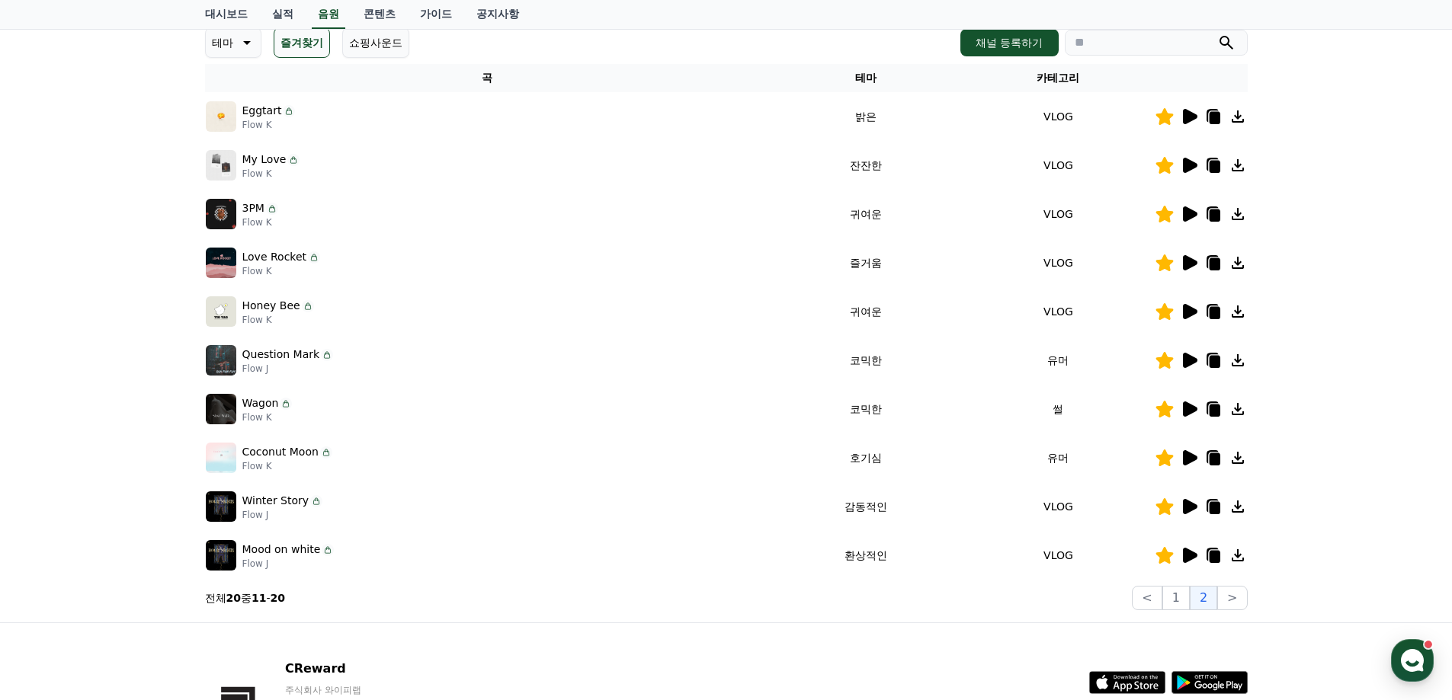
scroll to position [331, 0]
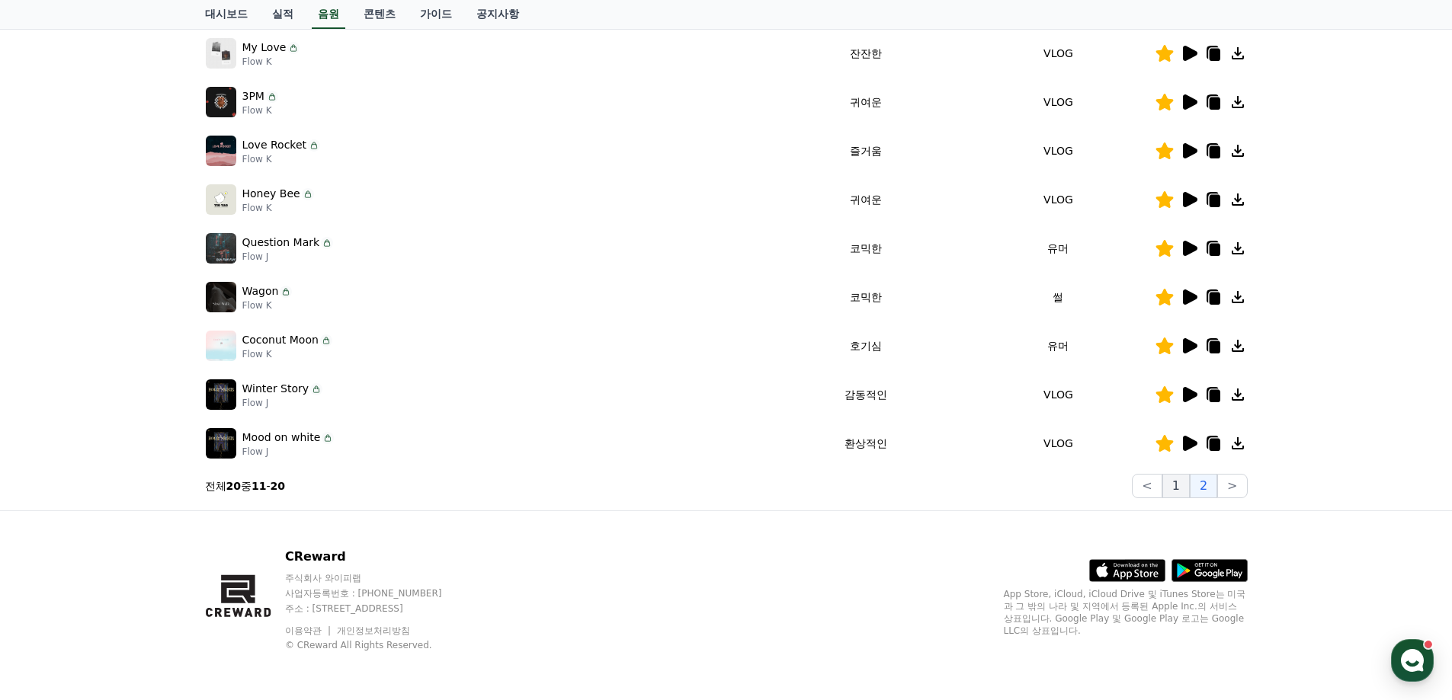
click at [1176, 491] on button "1" at bounding box center [1175, 486] width 27 height 24
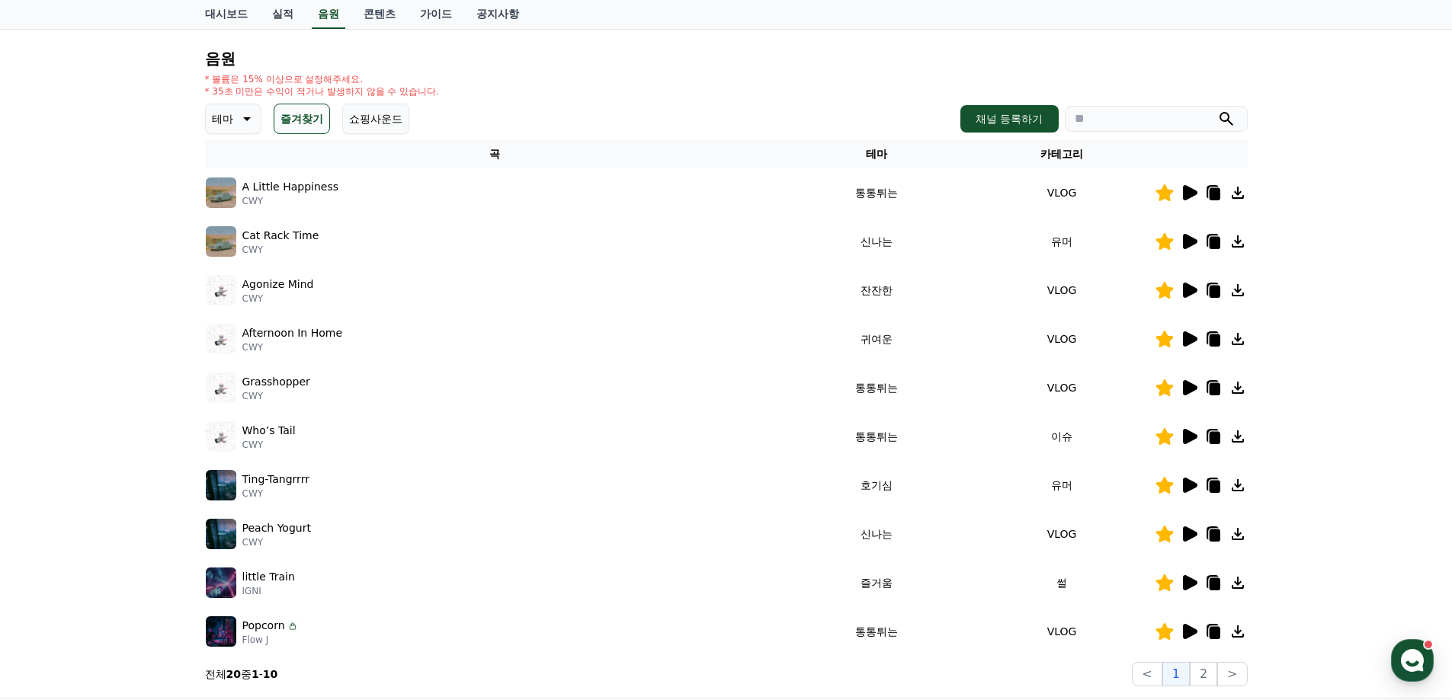
scroll to position [103, 0]
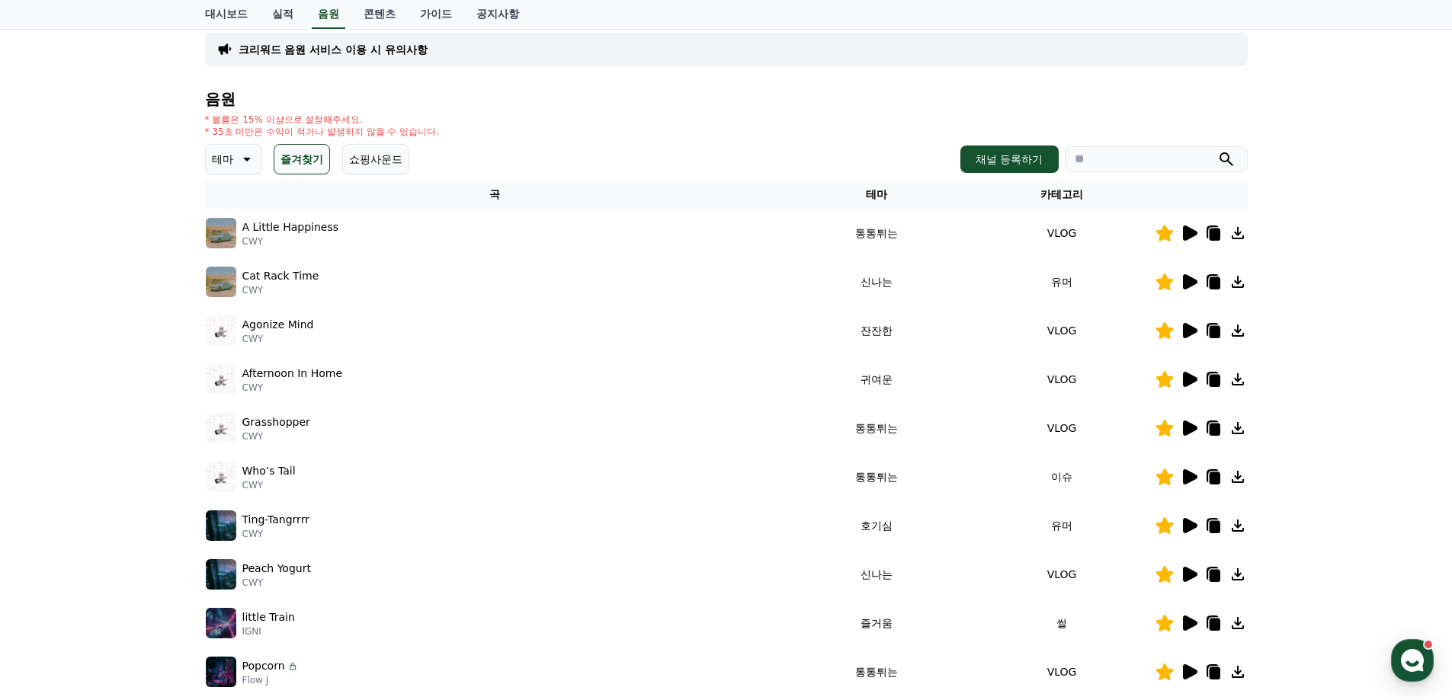
click at [1186, 235] on icon at bounding box center [1190, 233] width 14 height 15
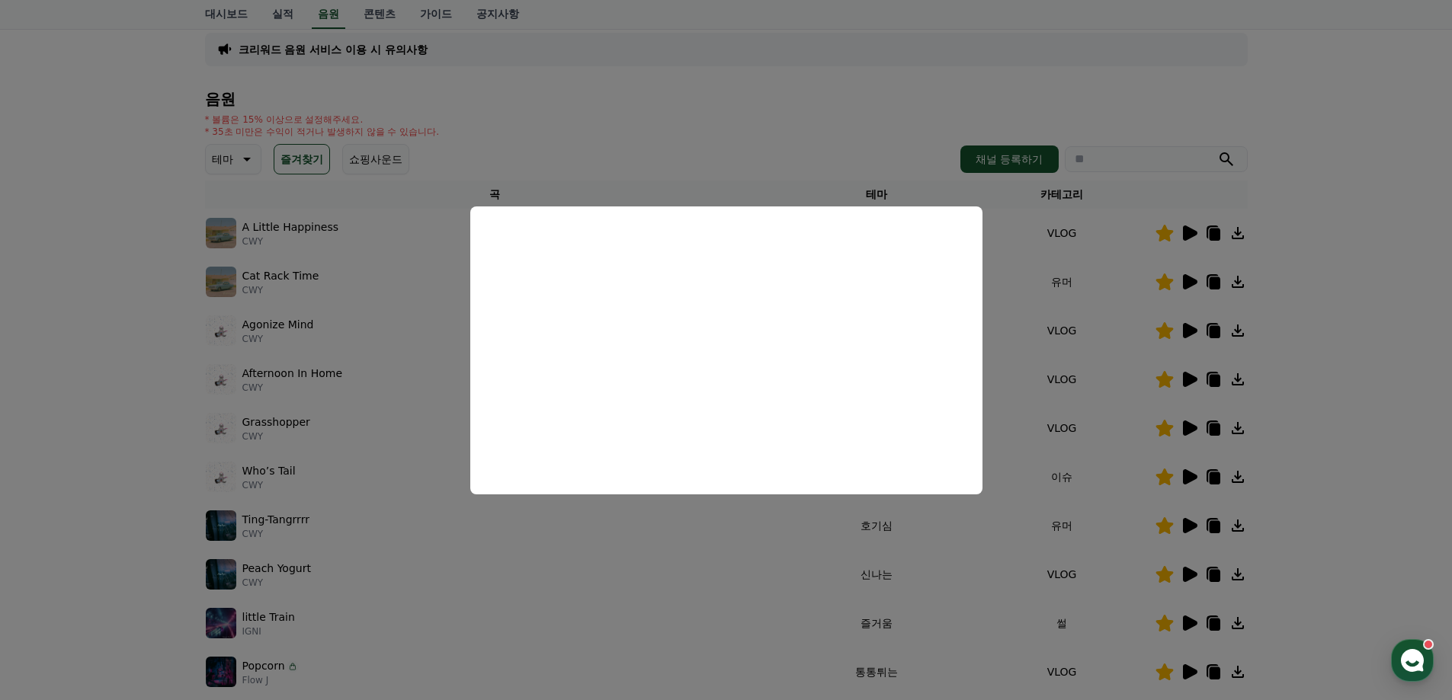
click at [1318, 386] on button "close modal" at bounding box center [726, 350] width 1452 height 700
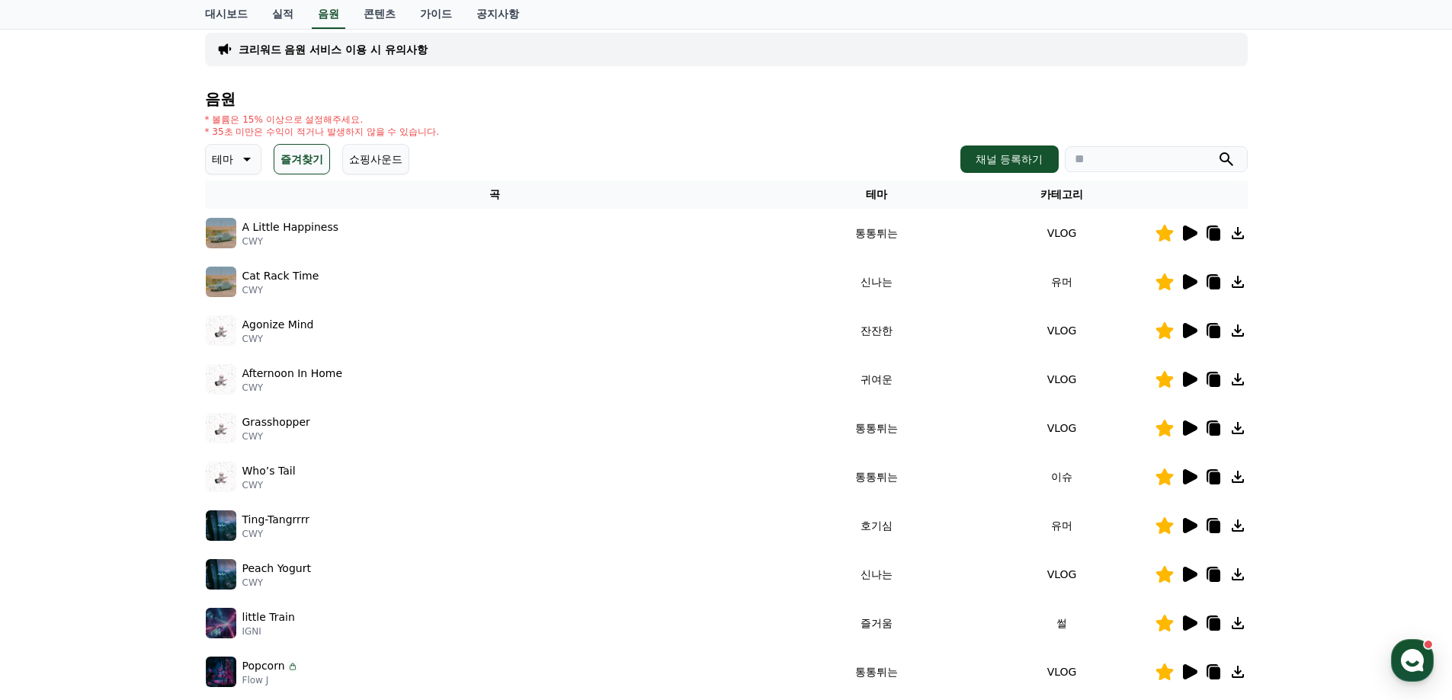
click at [1212, 235] on icon at bounding box center [1213, 235] width 11 height 12
